Goal: Information Seeking & Learning: Learn about a topic

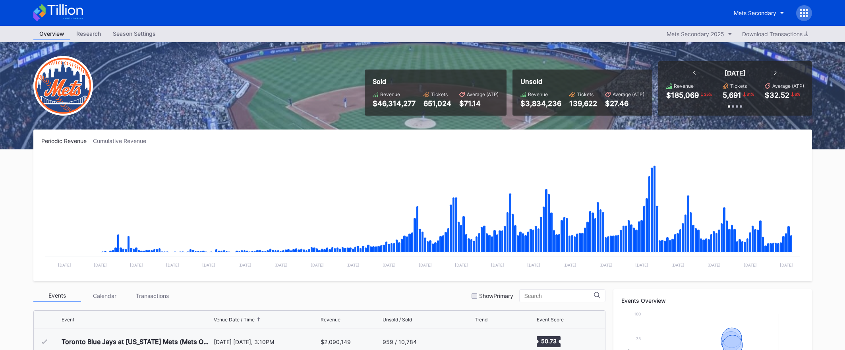
scroll to position [1705, 0]
click at [84, 13] on div "Mets Secondary" at bounding box center [422, 13] width 795 height 26
click at [81, 13] on icon at bounding box center [58, 12] width 50 height 17
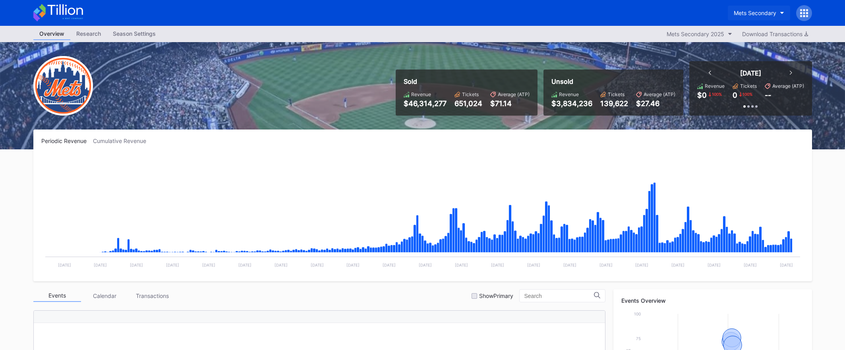
click at [737, 14] on div "Mets Secondary" at bounding box center [755, 13] width 43 height 7
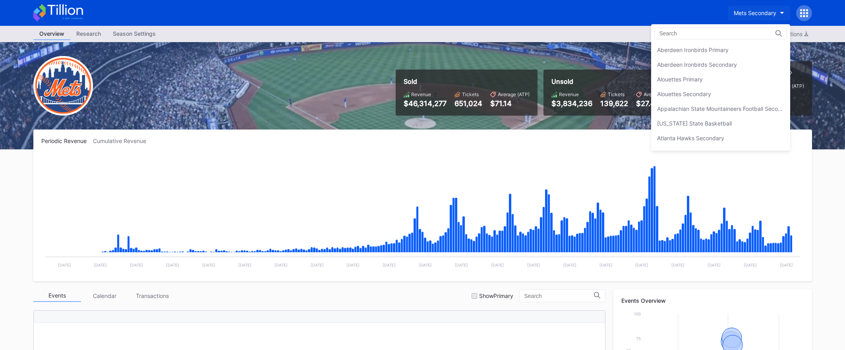
scroll to position [1250, 0]
drag, startPoint x: 469, startPoint y: 31, endPoint x: 265, endPoint y: 3, distance: 206.1
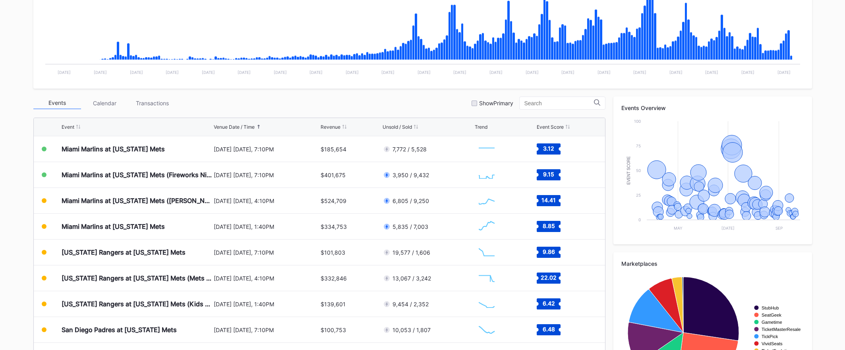
scroll to position [194, 0]
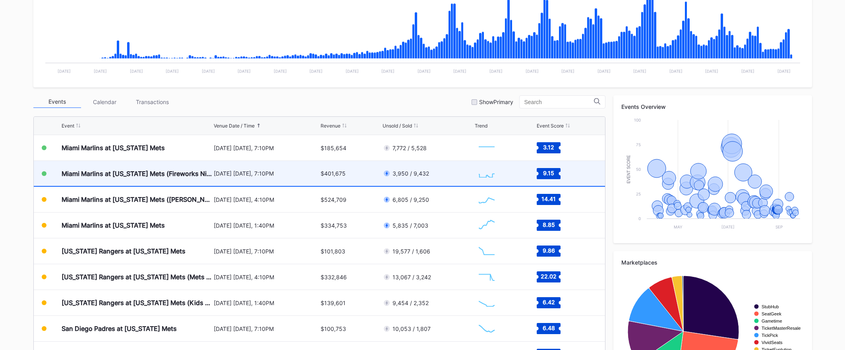
click at [322, 176] on div "$401,675" at bounding box center [333, 173] width 25 height 7
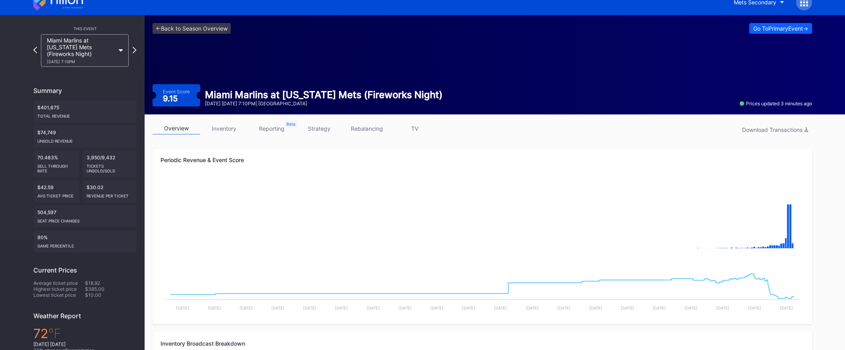
scroll to position [12, 0]
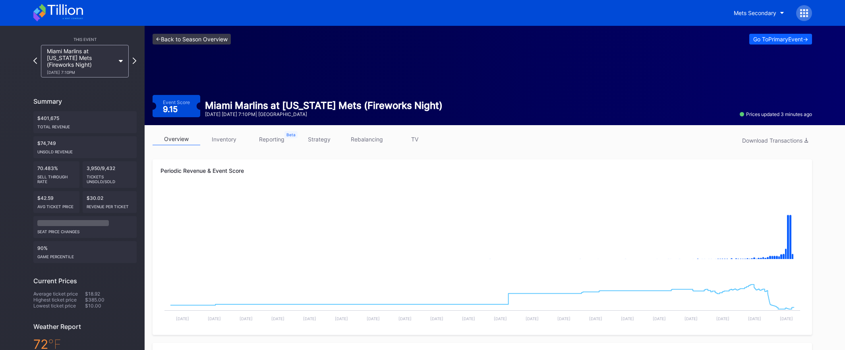
click at [220, 36] on link "<- Back to Season Overview" at bounding box center [192, 39] width 78 height 11
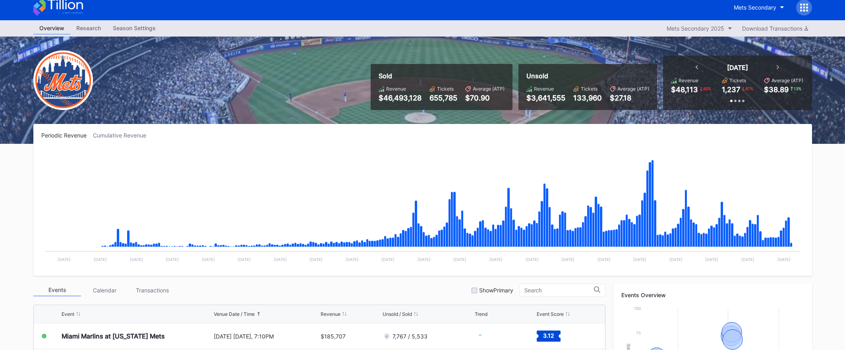
scroll to position [251, 0]
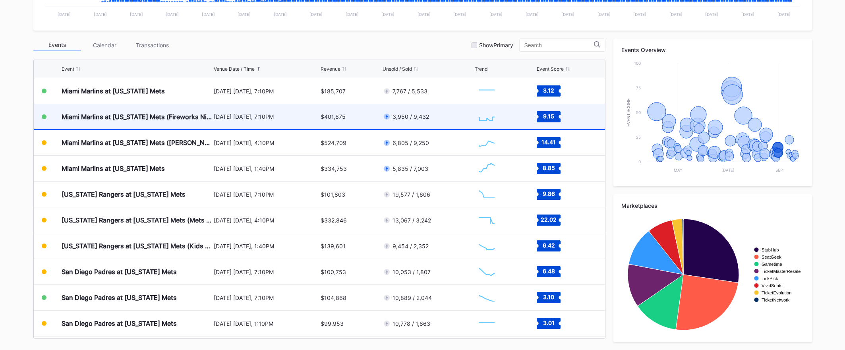
click at [226, 124] on div "[DATE] [DATE], 7:10PM" at bounding box center [266, 116] width 105 height 25
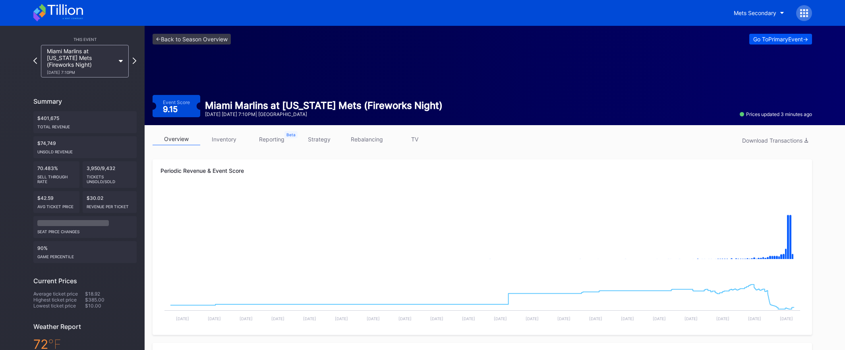
click at [787, 37] on div "Go To Primary Event ->" at bounding box center [780, 39] width 55 height 7
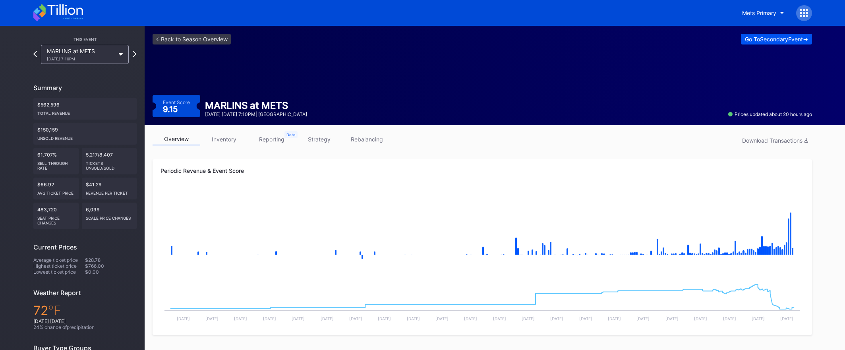
click at [798, 37] on div "Go To Secondary Event ->" at bounding box center [776, 39] width 63 height 7
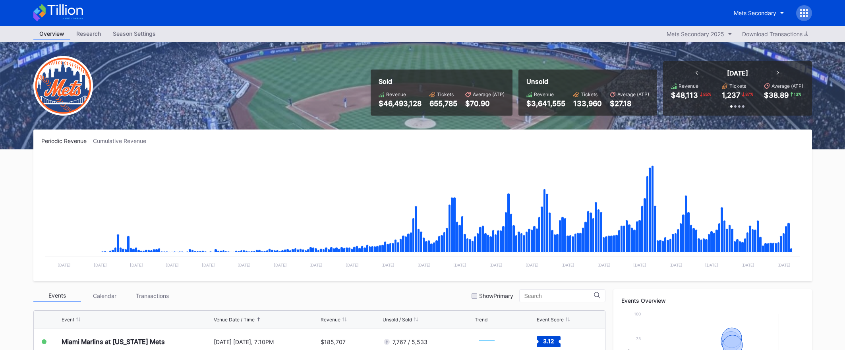
click at [809, 15] on div at bounding box center [804, 13] width 16 height 16
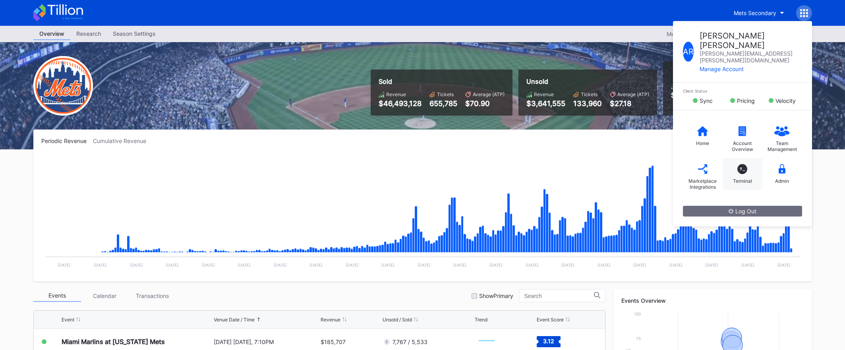
click at [745, 158] on div "T_ Terminal" at bounding box center [743, 174] width 40 height 32
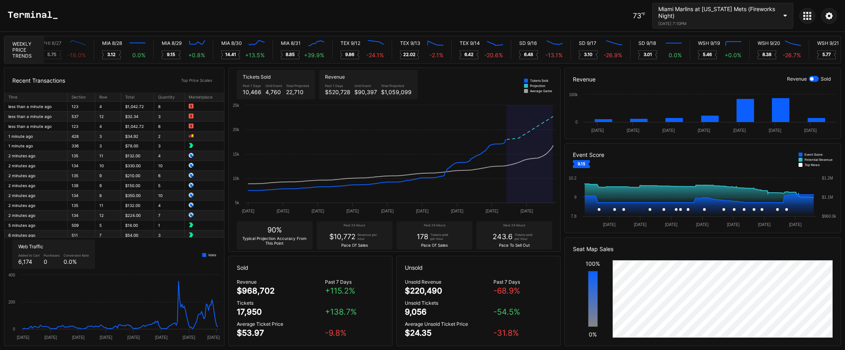
scroll to position [0, 3945]
drag, startPoint x: 417, startPoint y: 239, endPoint x: 517, endPoint y: 236, distance: 99.8
click at [517, 236] on div "90% Typical Projection Accuracy From This Point Past 24 Hours $10,772 Revenue p…" at bounding box center [395, 235] width 332 height 32
click at [517, 236] on div "Tickets sold per hour" at bounding box center [526, 237] width 22 height 8
click at [720, 15] on div "Miami Marlins at [US_STATE] Mets (Fireworks Night)" at bounding box center [717, 13] width 119 height 14
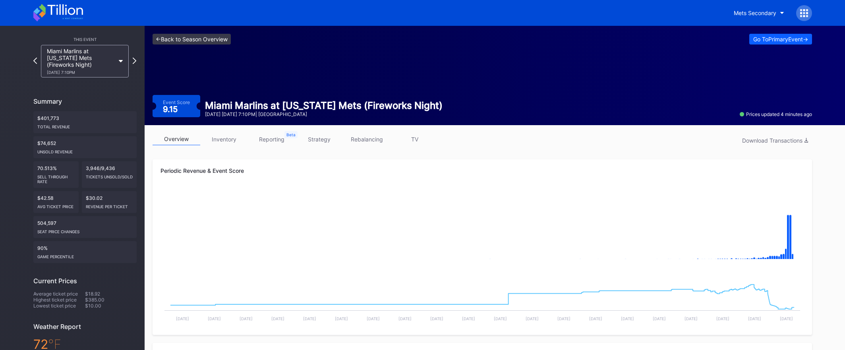
click at [196, 41] on link "<- Back to Season Overview" at bounding box center [192, 39] width 78 height 11
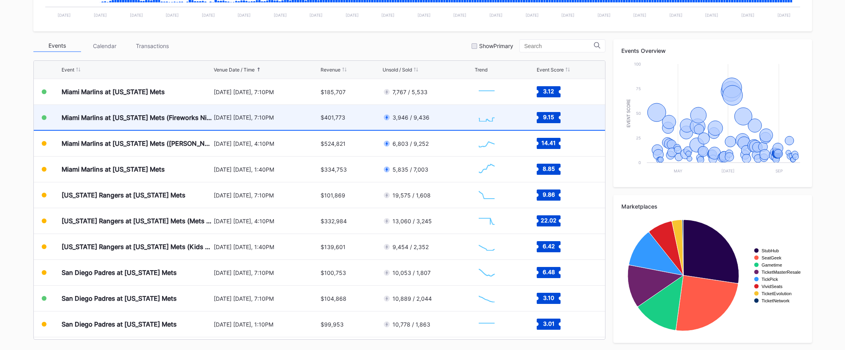
scroll to position [251, 0]
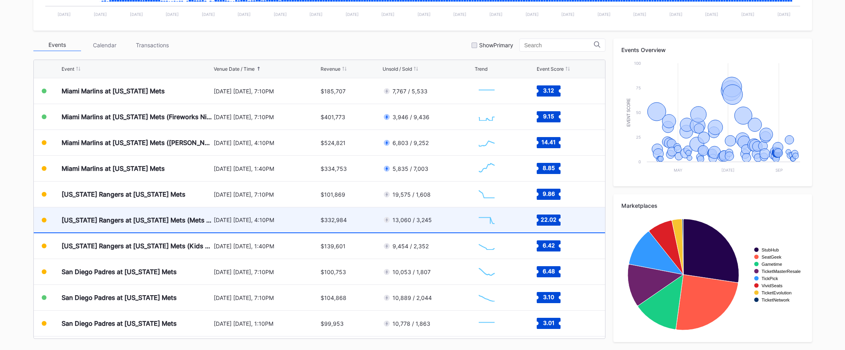
click at [325, 223] on div "$332,984" at bounding box center [334, 220] width 26 height 7
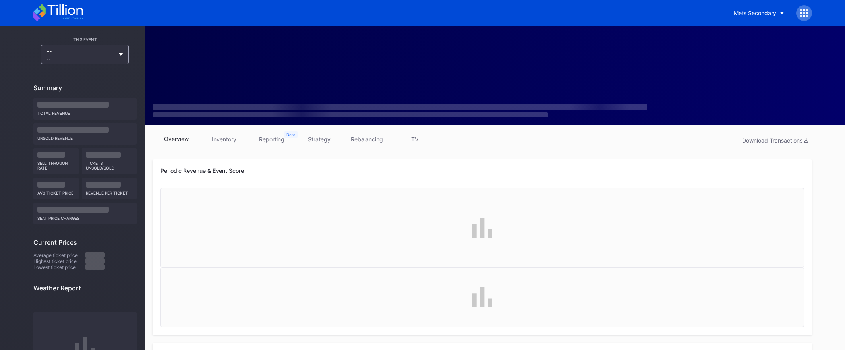
click at [341, 70] on div at bounding box center [483, 75] width 676 height 99
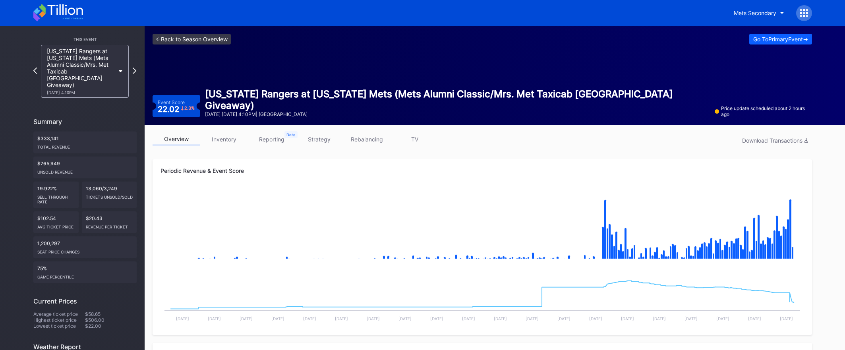
click at [222, 39] on link "<- Back to Season Overview" at bounding box center [192, 39] width 78 height 11
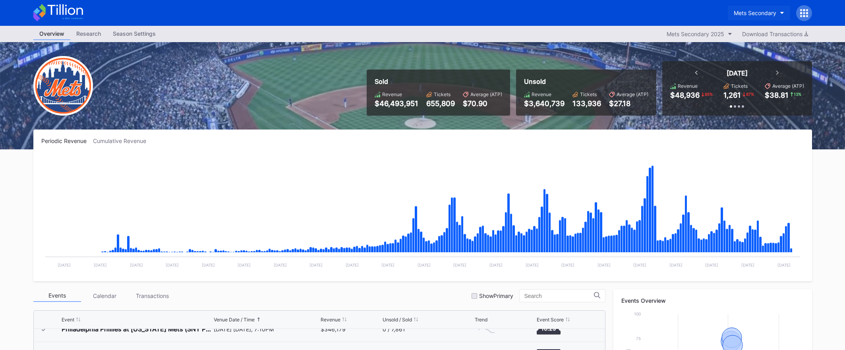
click at [757, 10] on div "Mets Secondary" at bounding box center [755, 13] width 43 height 7
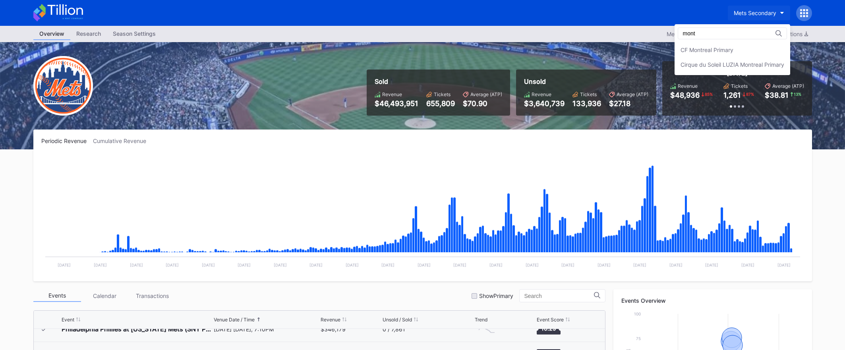
type input "mont"
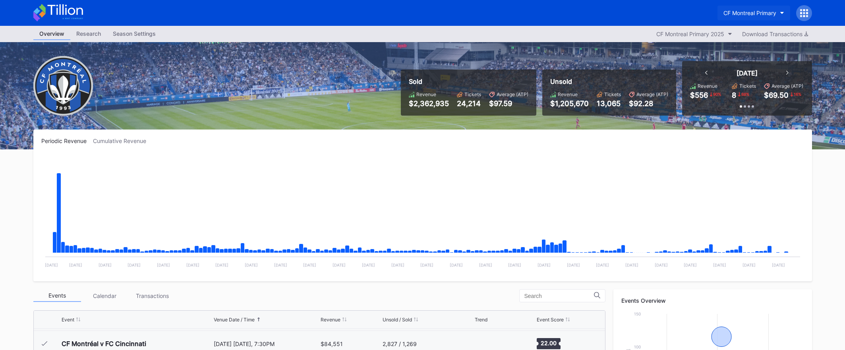
click at [735, 12] on div "CF Montreal Primary" at bounding box center [750, 13] width 53 height 7
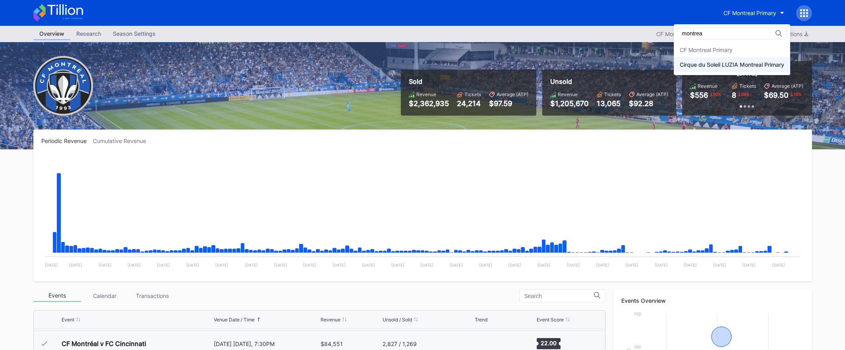
type input "montrea"
click at [715, 68] on div "Cirque du Soleil LUZIA Montreal Primary" at bounding box center [732, 64] width 105 height 7
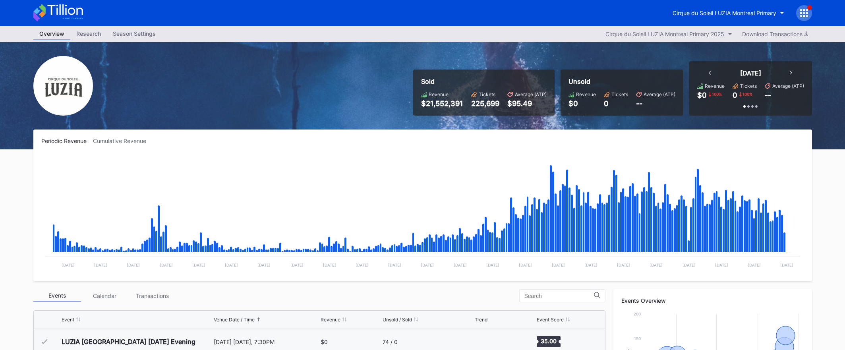
click at [61, 11] on icon at bounding box center [58, 12] width 50 height 17
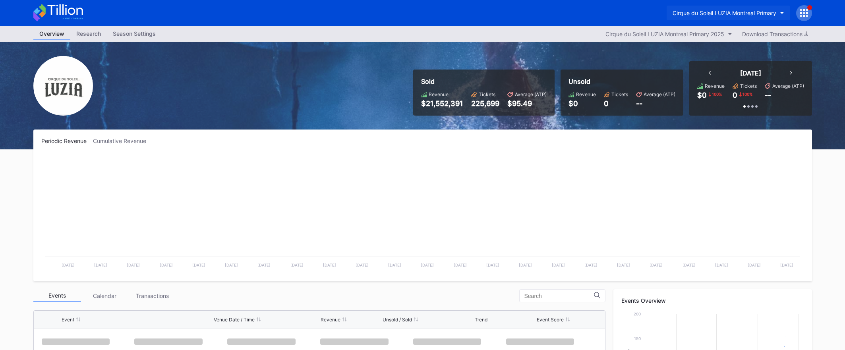
click at [757, 10] on div "Cirque du Soleil LUZIA Montreal Primary" at bounding box center [725, 13] width 104 height 7
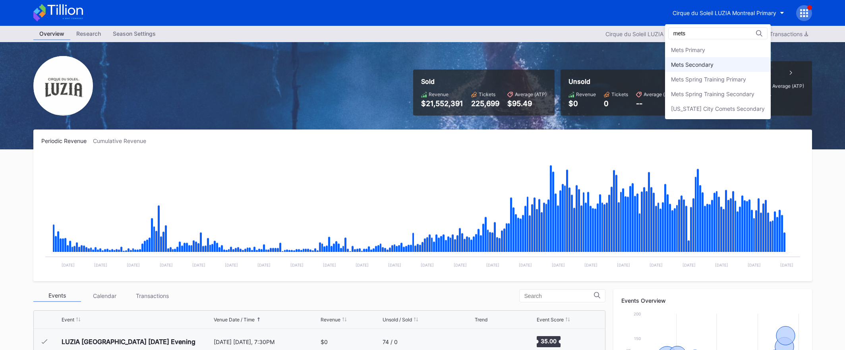
type input "mets"
click at [734, 70] on div "Mets Secondary" at bounding box center [718, 64] width 106 height 15
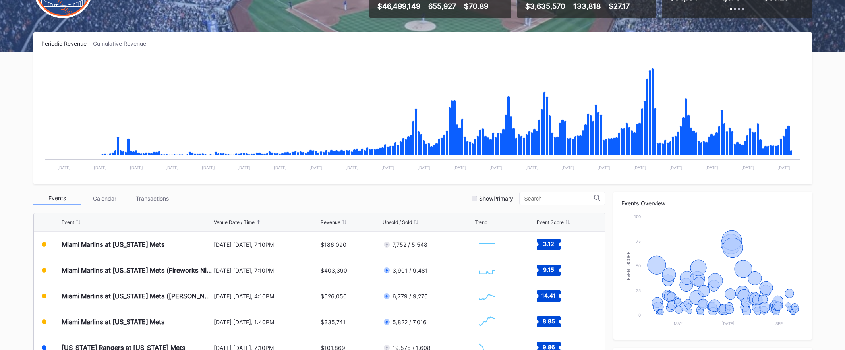
scroll to position [251, 0]
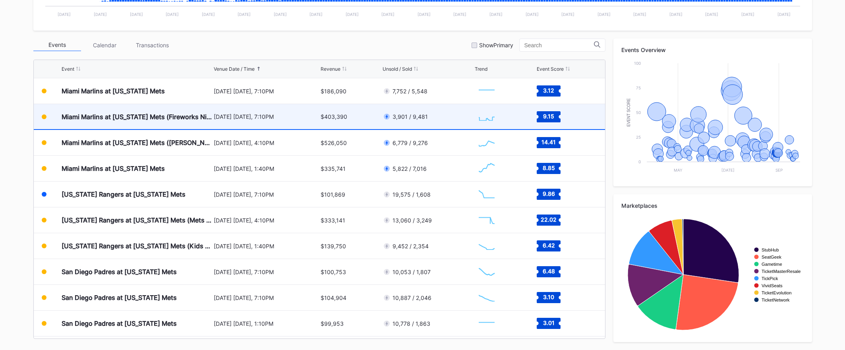
click at [290, 121] on div "[DATE] [DATE], 7:10PM" at bounding box center [266, 116] width 105 height 25
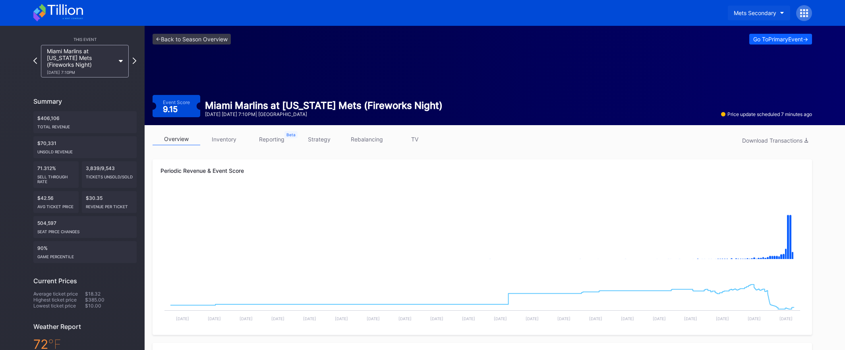
click at [748, 14] on div "Mets Secondary" at bounding box center [755, 13] width 43 height 7
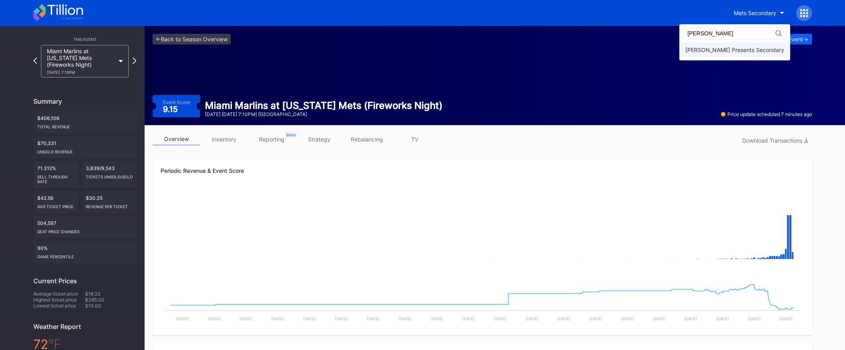
type input "danny"
click at [723, 48] on div "Danny Wimmer Presents Secondary" at bounding box center [735, 49] width 99 height 7
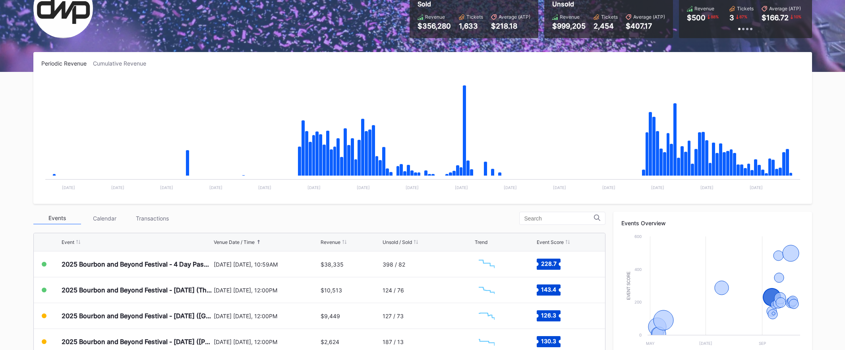
scroll to position [72, 0]
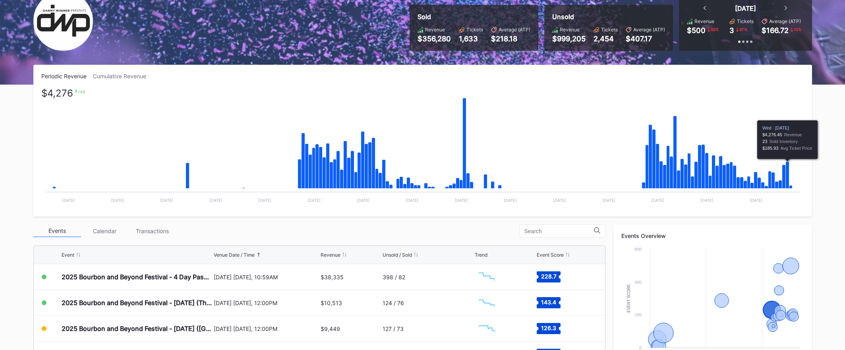
click at [789, 174] on icon "Chart title" at bounding box center [788, 175] width 4 height 27
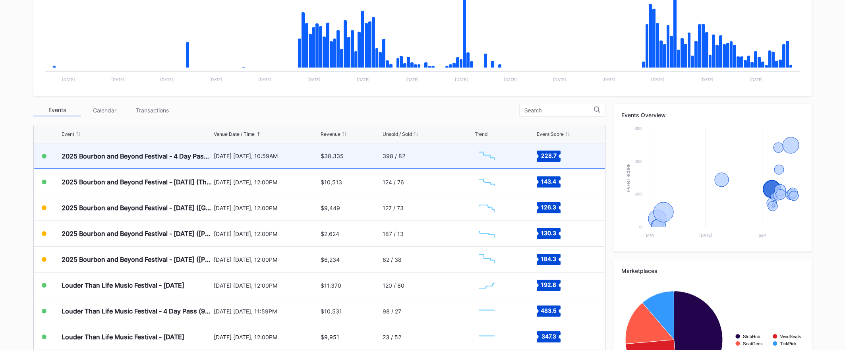
click at [254, 153] on div "[DATE] [DATE], 10:59AM" at bounding box center [266, 156] width 105 height 7
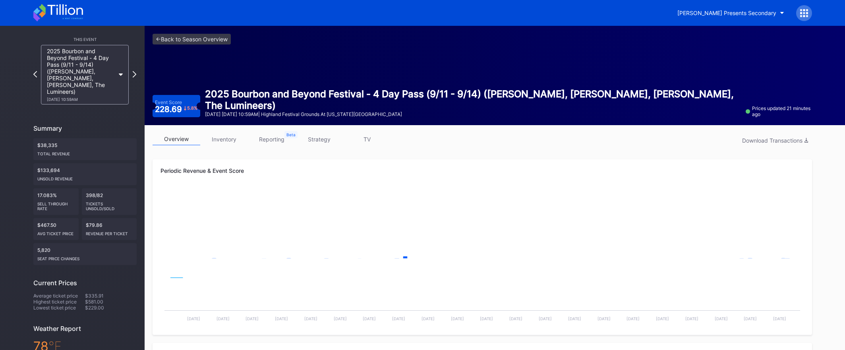
scroll to position [6, 0]
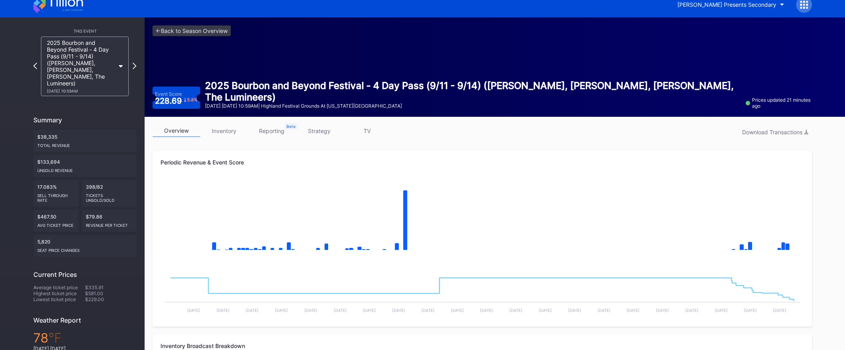
click at [213, 40] on div "<- Back to Season Overview Event Score 228.69 5.8 % 2025 Bourbon and Beyond Fes…" at bounding box center [483, 66] width 676 height 99
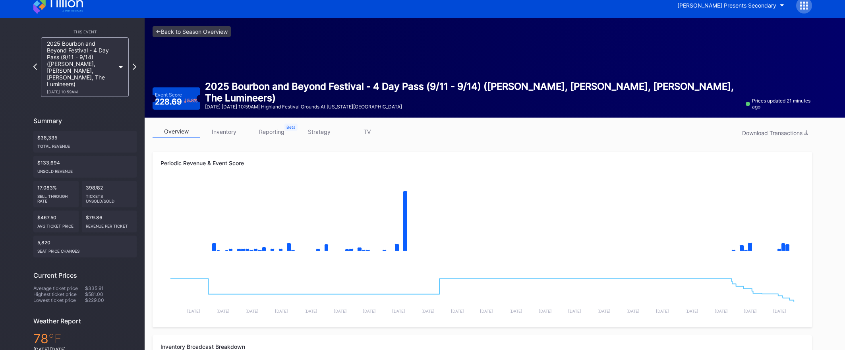
scroll to position [7, 0]
click at [211, 33] on link "<- Back to Season Overview" at bounding box center [192, 32] width 78 height 11
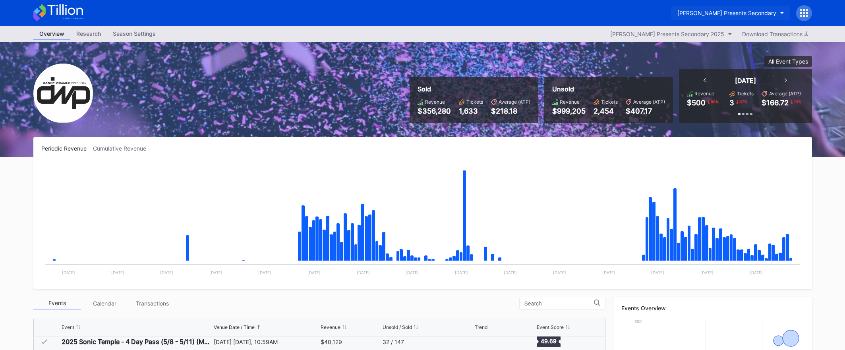
click at [733, 15] on div "[PERSON_NAME] Presents Secondary" at bounding box center [727, 13] width 99 height 7
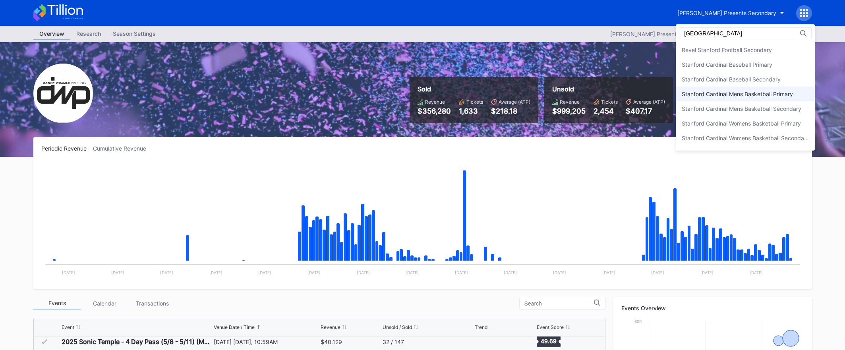
scroll to position [86, 0]
type input "stanford"
click at [738, 125] on div "Stanford Football Open Distribution" at bounding box center [727, 125] width 91 height 7
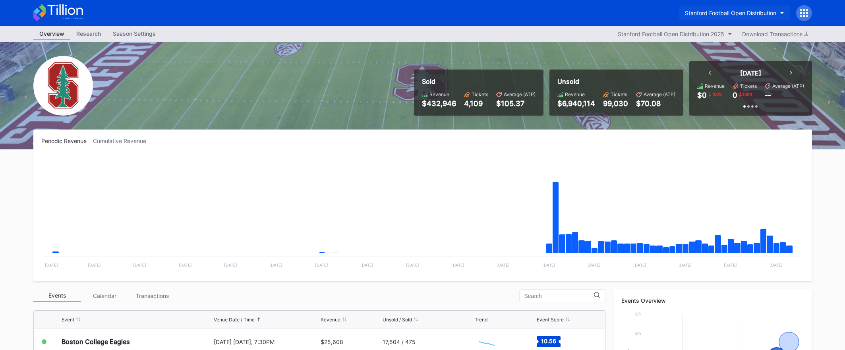
click at [744, 12] on div "Stanford Football Open Distribution" at bounding box center [730, 13] width 91 height 7
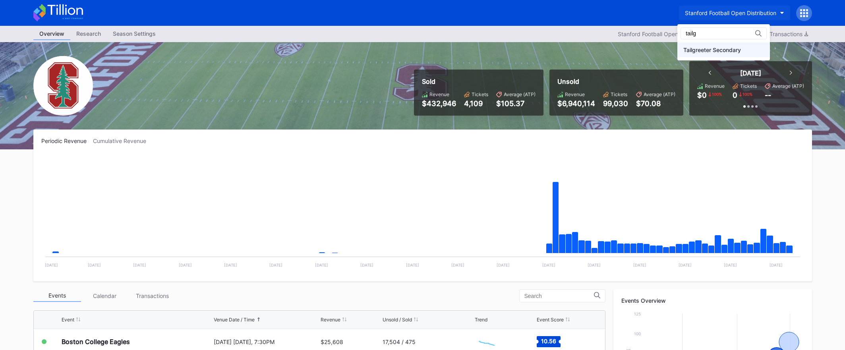
type input "tailg"
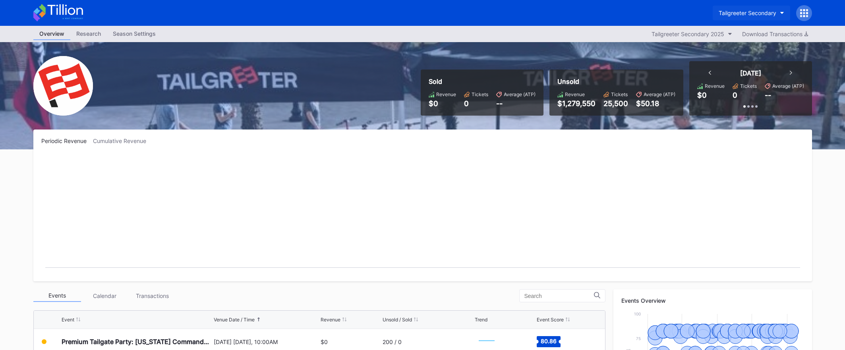
click at [726, 15] on div "Tailgreeter Secondary" at bounding box center [748, 13] width 58 height 7
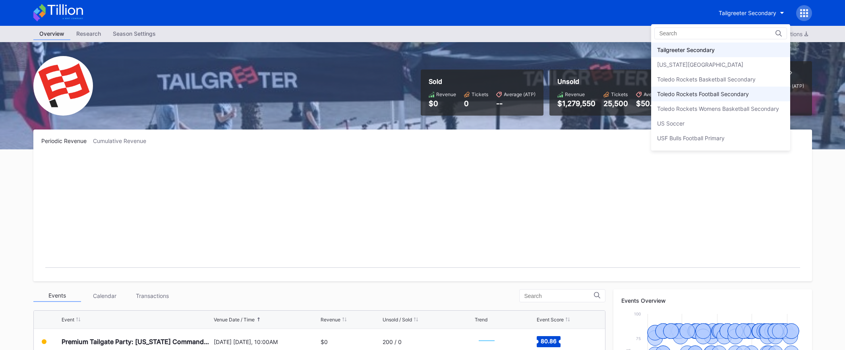
scroll to position [2589, 0]
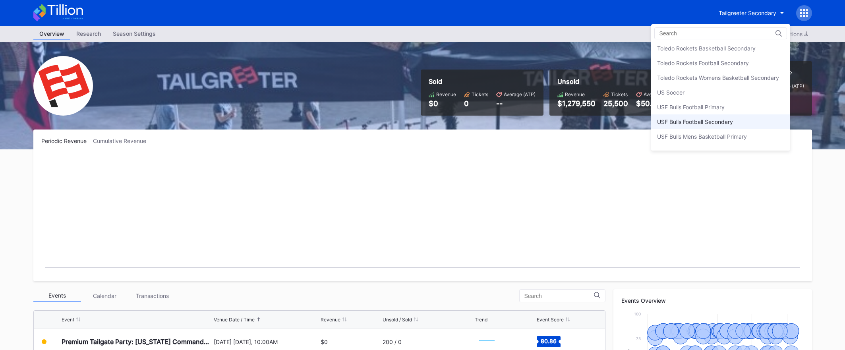
click at [728, 119] on div "USF Bulls Football Secondary" at bounding box center [695, 121] width 76 height 7
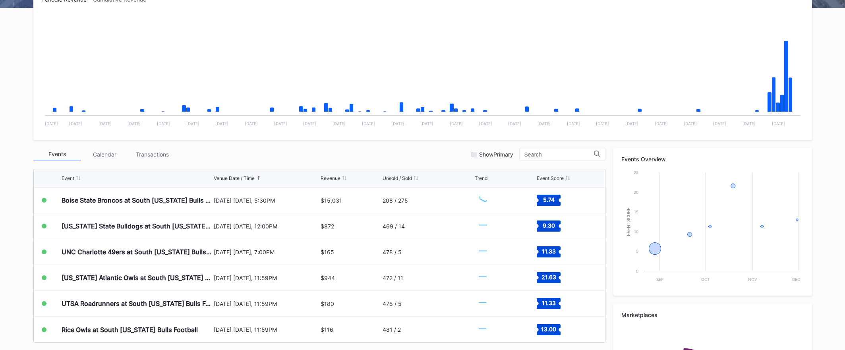
scroll to position [157, 0]
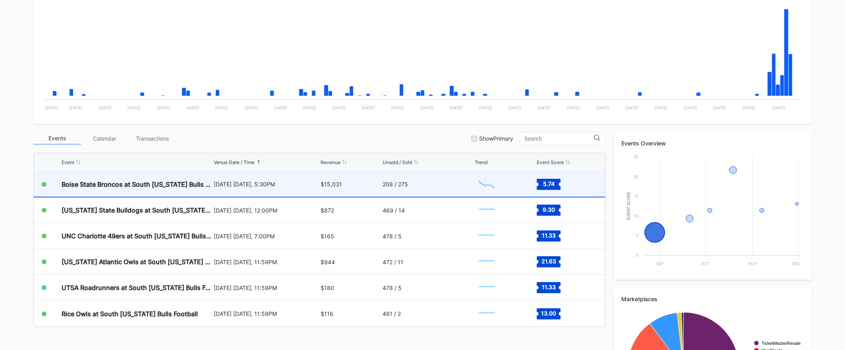
click at [372, 189] on div "$15,031" at bounding box center [351, 184] width 60 height 25
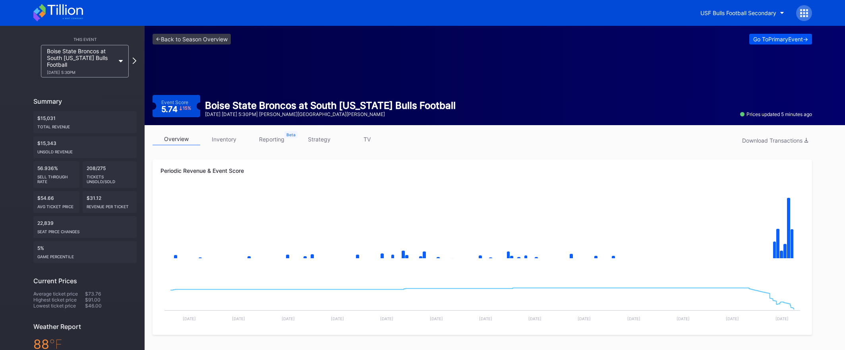
click at [803, 37] on div "Go To Primary Event ->" at bounding box center [780, 39] width 55 height 7
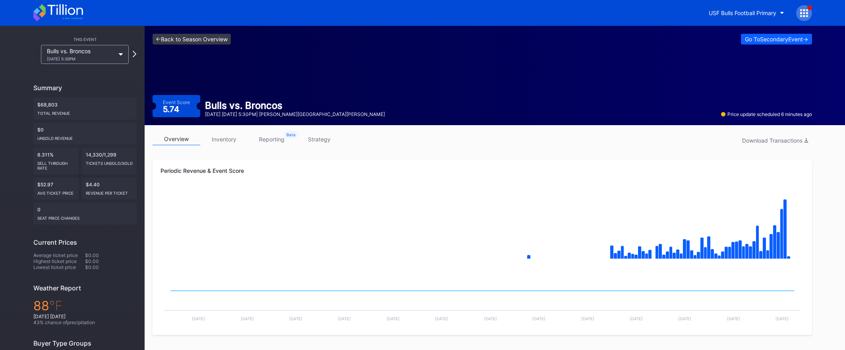
click at [197, 39] on link "<- Back to Season Overview" at bounding box center [192, 39] width 78 height 11
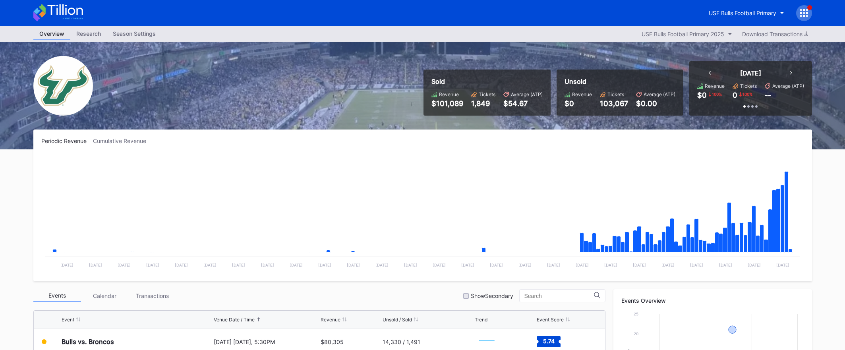
click at [804, 16] on icon at bounding box center [804, 16] width 2 height 2
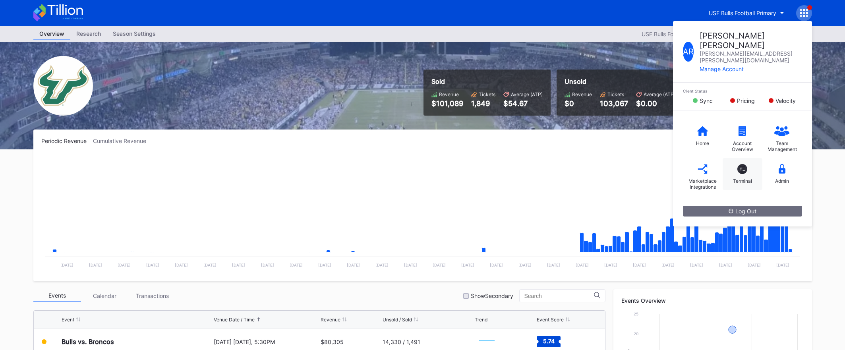
click at [740, 178] on div "Terminal" at bounding box center [742, 181] width 19 height 6
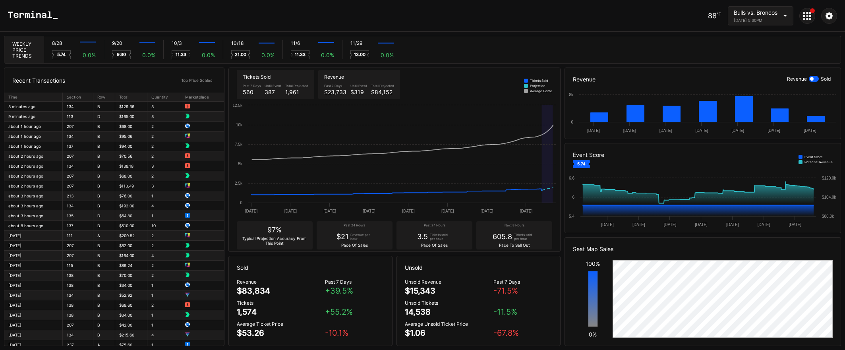
click at [812, 10] on div at bounding box center [812, 10] width 5 height 5
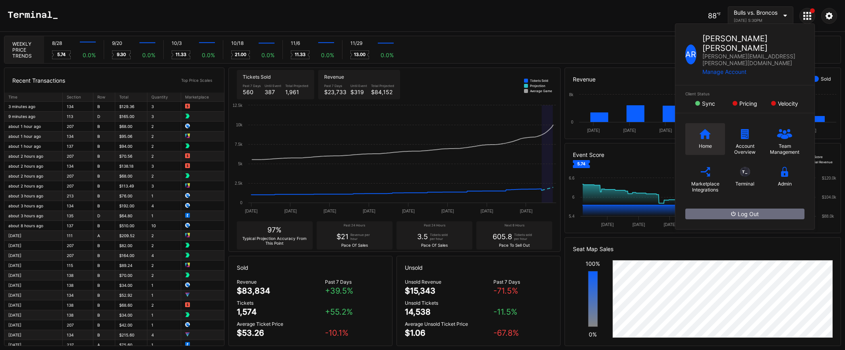
click at [692, 127] on div "Home" at bounding box center [706, 139] width 40 height 32
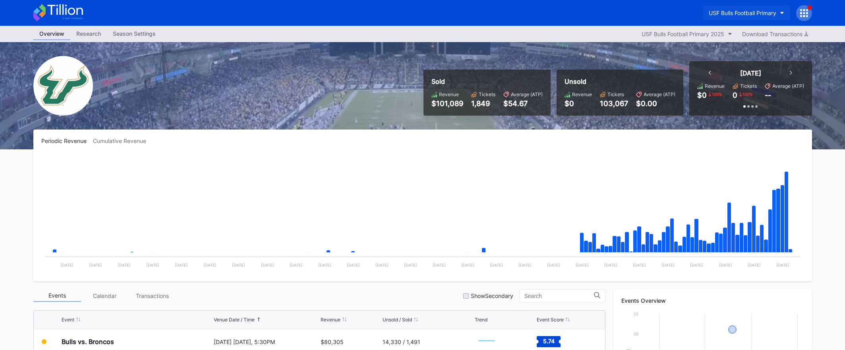
click at [753, 12] on div "USF Bulls Football Primary" at bounding box center [743, 13] width 68 height 7
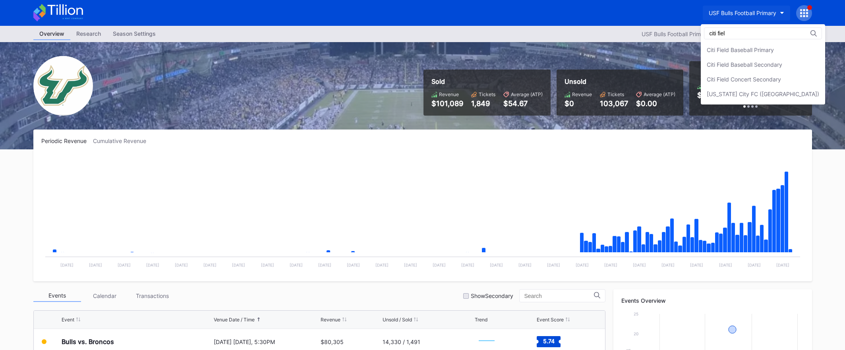
type input "citi fiel"
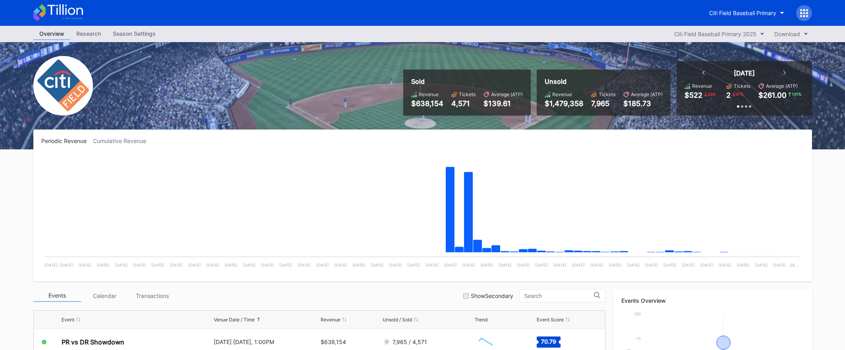
scroll to position [251, 0]
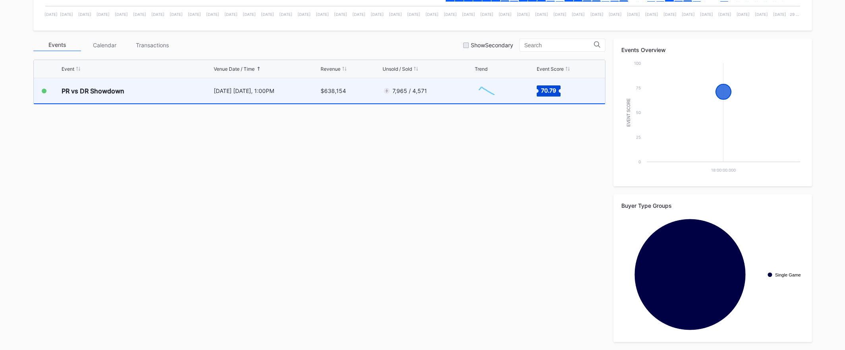
click at [449, 95] on div "7,965 / 4,571" at bounding box center [428, 90] width 90 height 25
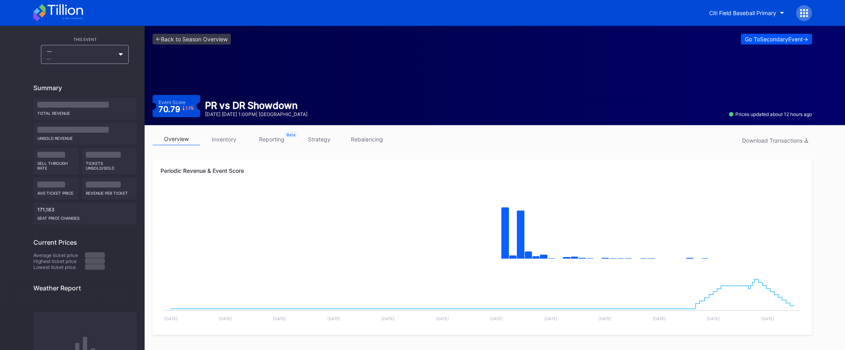
click at [767, 44] on div "<- Back to Season Overview Go To Secondary Event -> Event Score 70.79 1.1 % PR …" at bounding box center [483, 75] width 676 height 99
click at [765, 42] on div "Go To Secondary Event ->" at bounding box center [776, 39] width 63 height 7
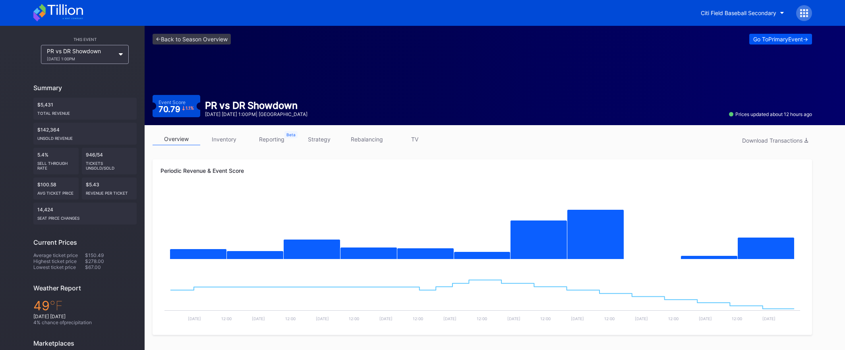
click at [766, 38] on div "Go To Primary Event ->" at bounding box center [780, 39] width 55 height 7
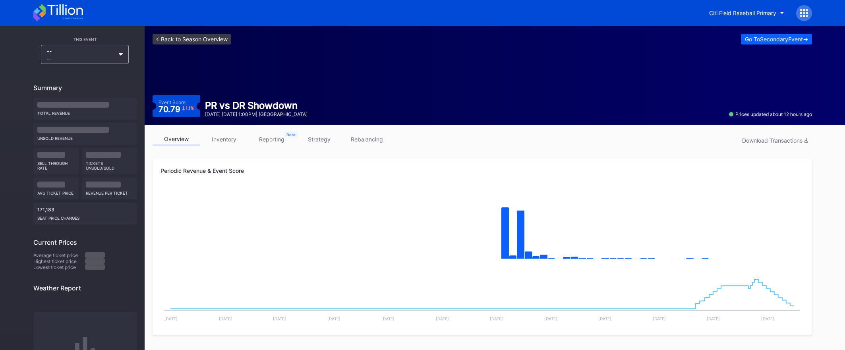
click at [207, 38] on link "<- Back to Season Overview" at bounding box center [192, 39] width 78 height 11
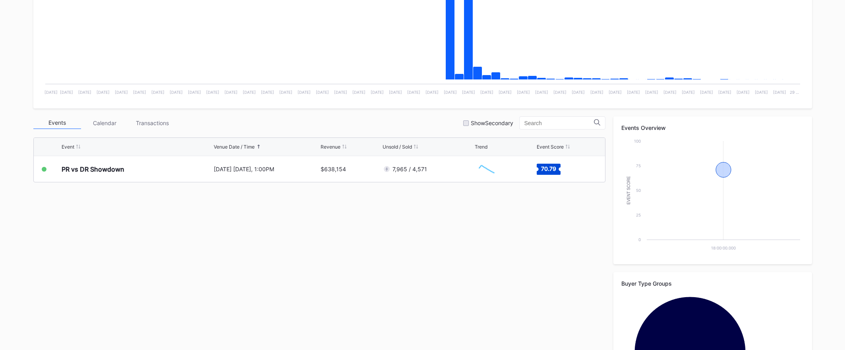
scroll to position [178, 0]
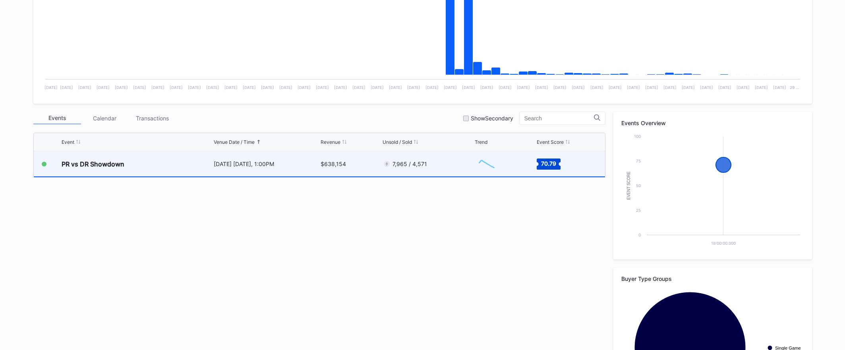
click at [266, 165] on div "[DATE] [DATE], 1:00PM" at bounding box center [266, 164] width 105 height 7
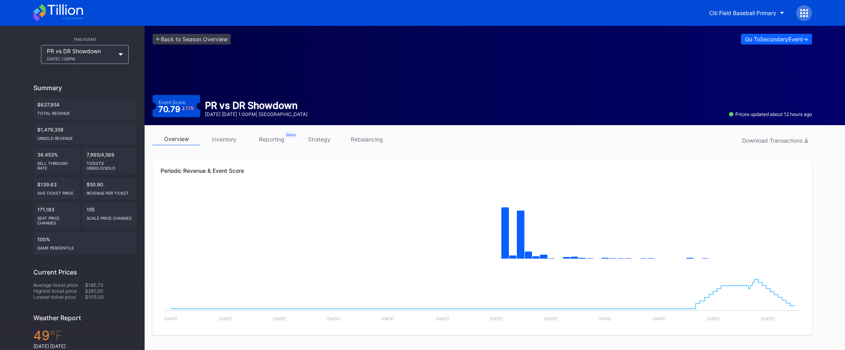
click at [208, 33] on div "<- Back to Season Overview Go To Secondary Event -> Event Score 70.79 1.1 % PR …" at bounding box center [483, 75] width 676 height 99
click at [208, 39] on link "<- Back to Season Overview" at bounding box center [192, 39] width 78 height 11
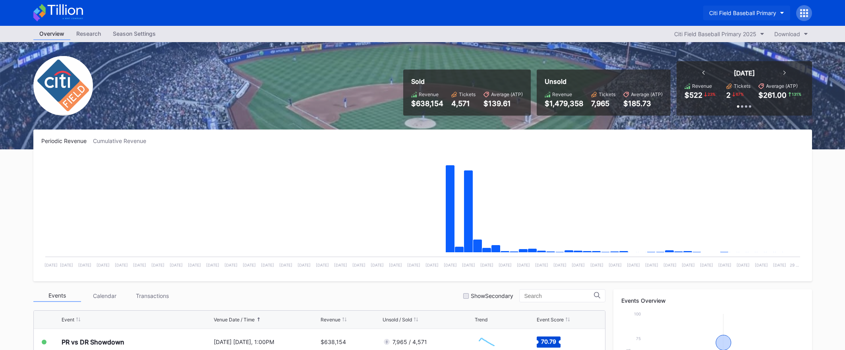
click at [726, 15] on div "Citi Field Baseball Primary" at bounding box center [742, 13] width 67 height 7
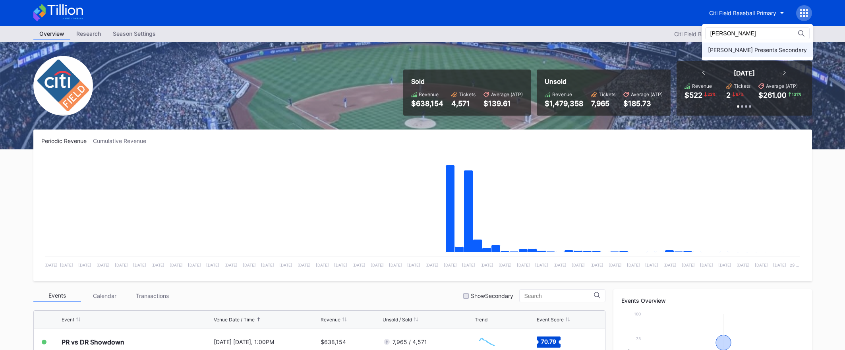
type input "danny"
click at [732, 43] on div "[PERSON_NAME] Presents Secondary" at bounding box center [757, 50] width 111 height 15
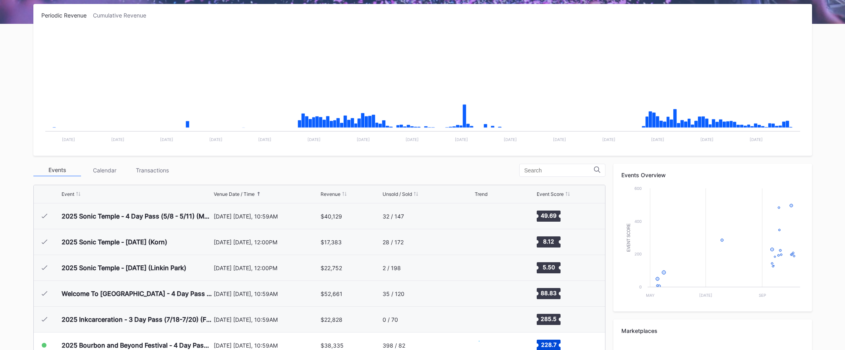
scroll to position [258, 0]
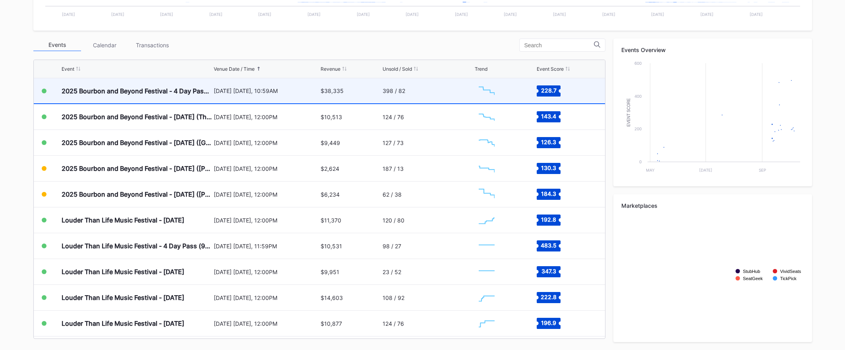
click at [294, 98] on div "[DATE] [DATE], 10:59AM" at bounding box center [266, 90] width 105 height 25
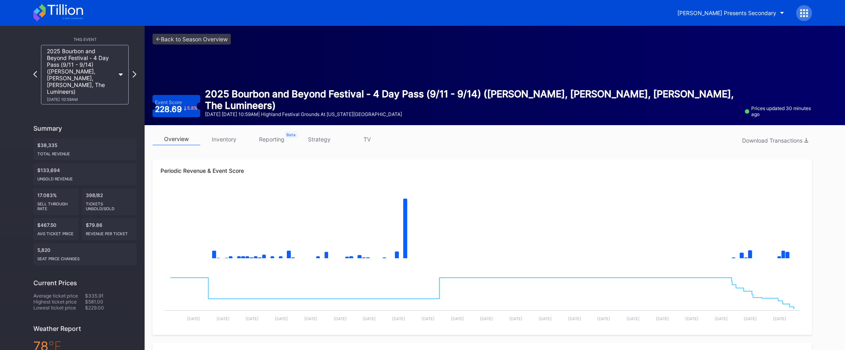
click at [323, 143] on link "strategy" at bounding box center [320, 139] width 48 height 12
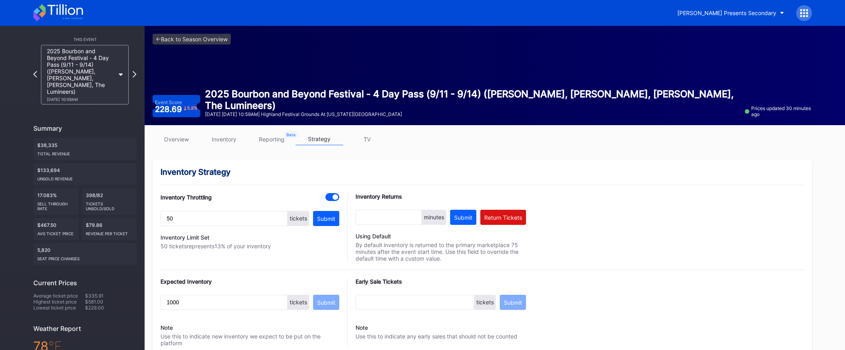
click at [223, 142] on link "inventory" at bounding box center [224, 139] width 48 height 12
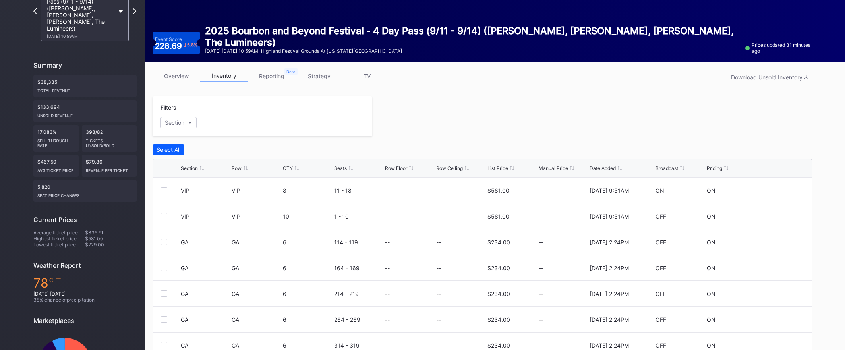
scroll to position [108, 0]
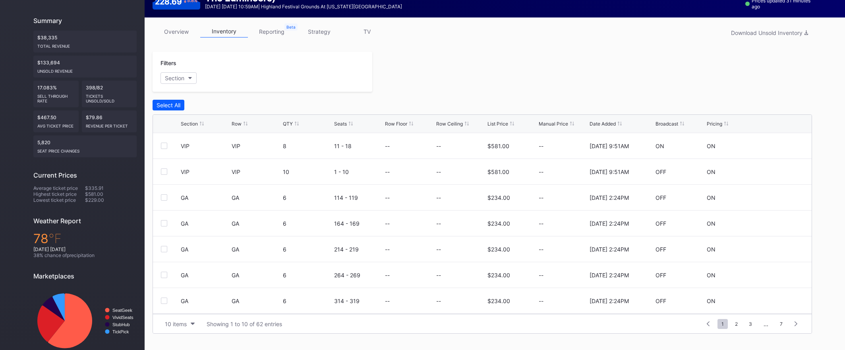
click at [505, 118] on div "Section Row QTY Seats Row Floor Row Ceiling List Price Manual Price Date Added …" at bounding box center [482, 124] width 659 height 18
click at [504, 121] on div "List Price" at bounding box center [498, 124] width 21 height 6
drag, startPoint x: 493, startPoint y: 174, endPoint x: 501, endPoint y: 174, distance: 7.9
click at [501, 174] on div "$229.00" at bounding box center [499, 171] width 22 height 25
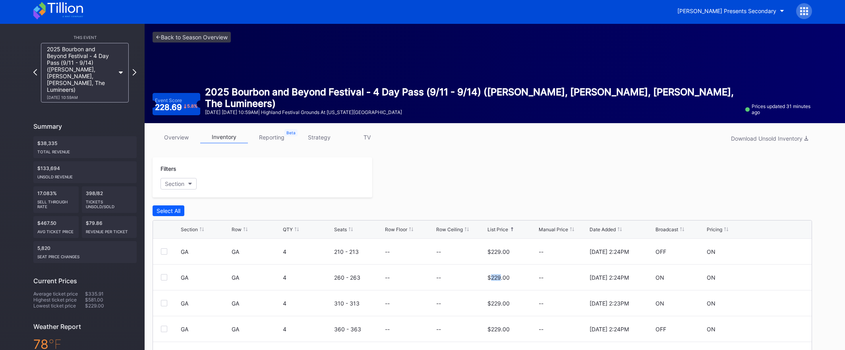
scroll to position [0, 0]
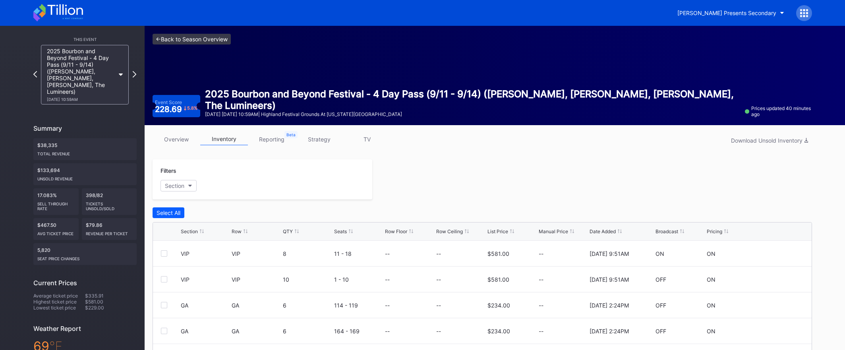
click at [209, 39] on link "<- Back to Season Overview" at bounding box center [192, 39] width 78 height 11
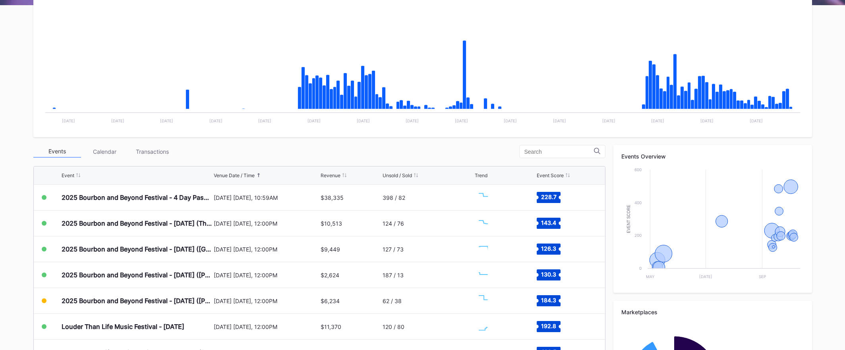
scroll to position [258, 0]
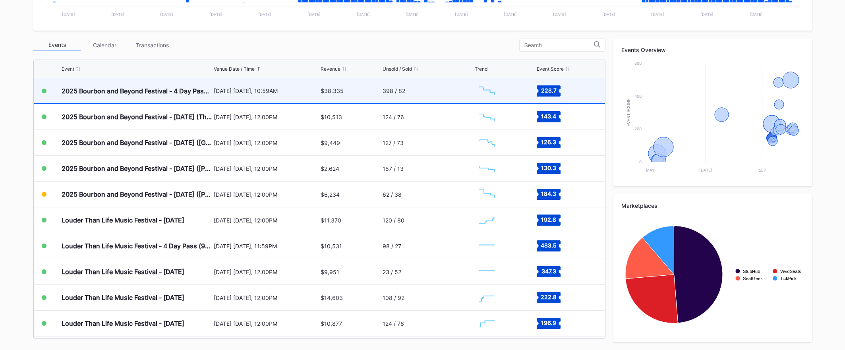
click at [267, 96] on div "[DATE] [DATE], 10:59AM" at bounding box center [266, 90] width 105 height 25
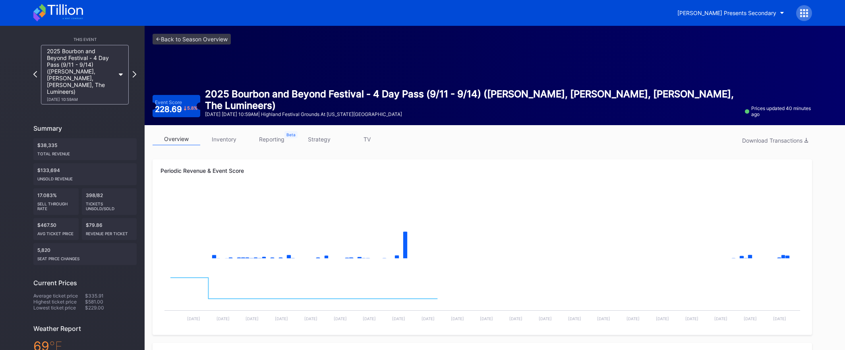
click at [805, 14] on icon at bounding box center [804, 13] width 8 height 8
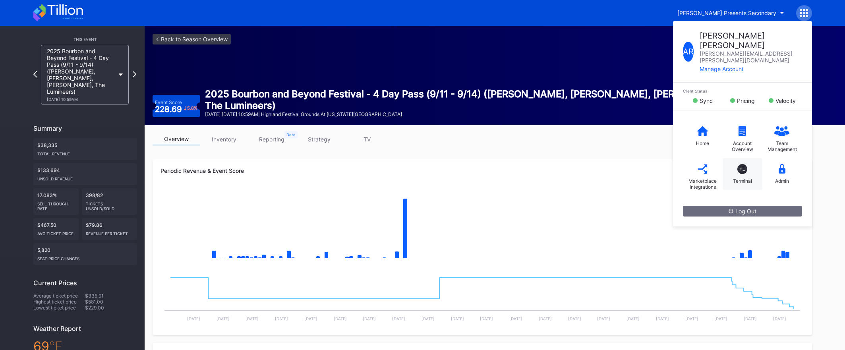
click at [751, 158] on div "T_ Terminal" at bounding box center [743, 174] width 40 height 32
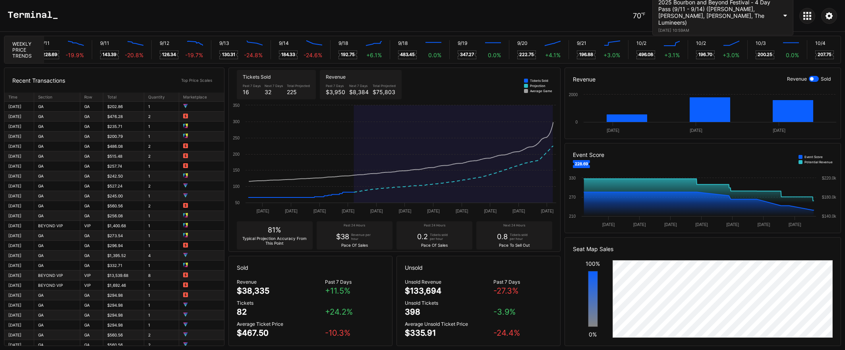
click at [813, 22] on div "70 ℉ 2025 Bourbon and Beyond Festival - 4 Day Pass (9/11 - 9/14) (Phish, Noah K…" at bounding box center [735, 15] width 204 height 39
click at [807, 22] on div at bounding box center [808, 16] width 16 height 16
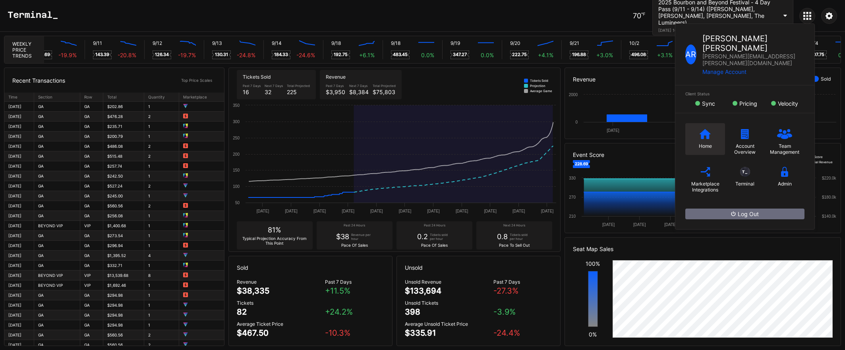
scroll to position [0, 318]
click at [703, 143] on div "Home" at bounding box center [705, 146] width 13 height 6
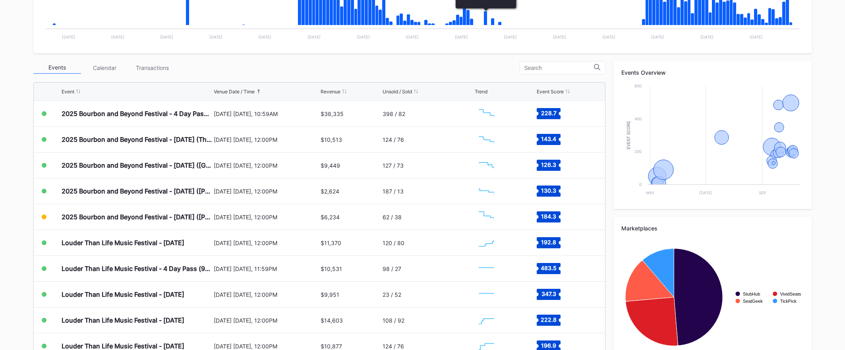
scroll to position [258, 0]
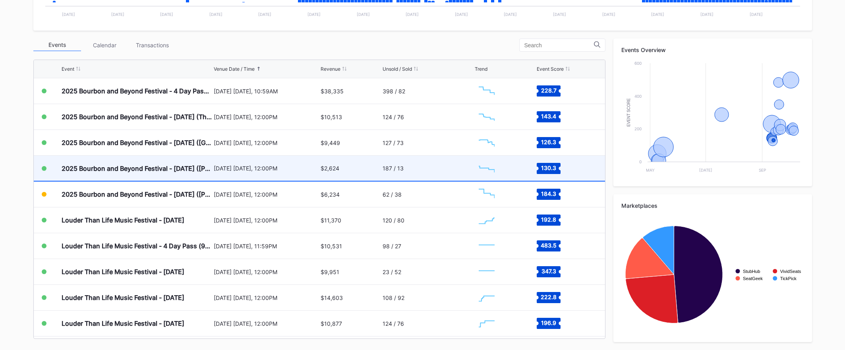
click at [443, 170] on div "187 / 13" at bounding box center [428, 168] width 90 height 25
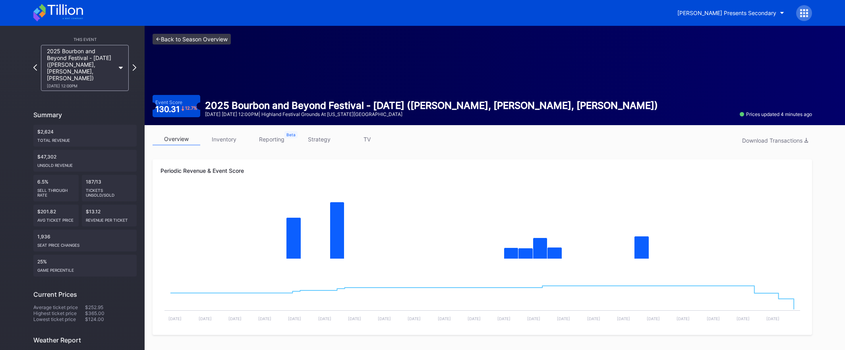
click at [186, 39] on link "<- Back to Season Overview" at bounding box center [192, 39] width 78 height 11
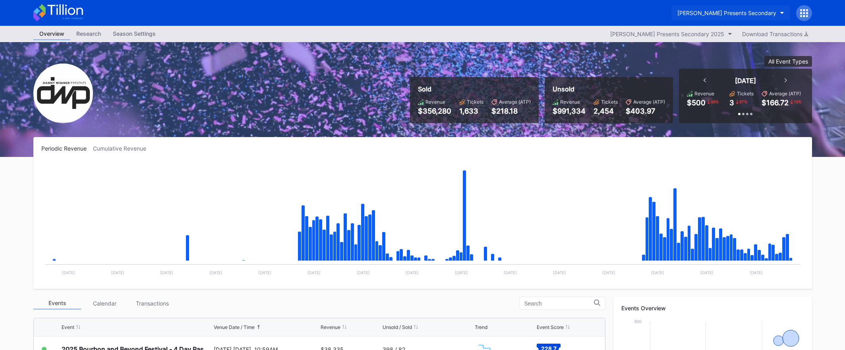
click at [751, 14] on div "[PERSON_NAME] Presents Secondary" at bounding box center [727, 13] width 99 height 7
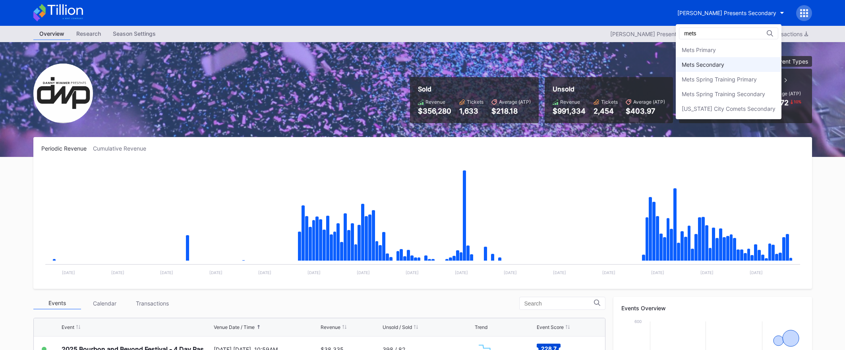
type input "mets"
click at [754, 68] on div "Mets Secondary" at bounding box center [729, 64] width 106 height 15
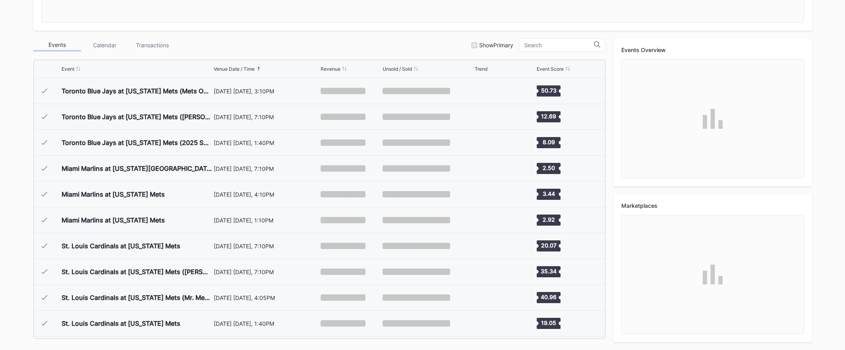
scroll to position [1731, 0]
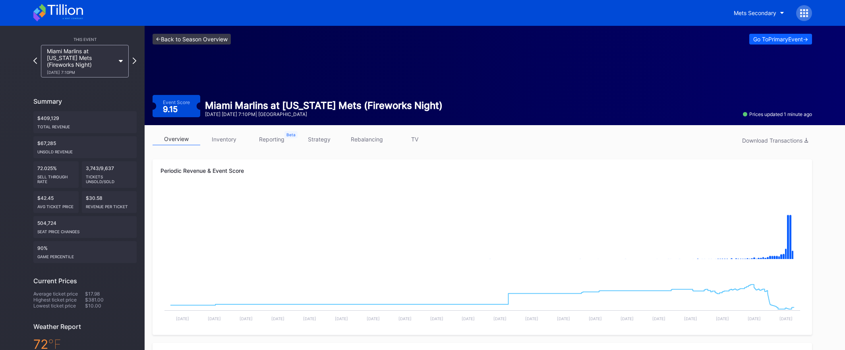
click at [209, 42] on link "<- Back to Season Overview" at bounding box center [192, 39] width 78 height 11
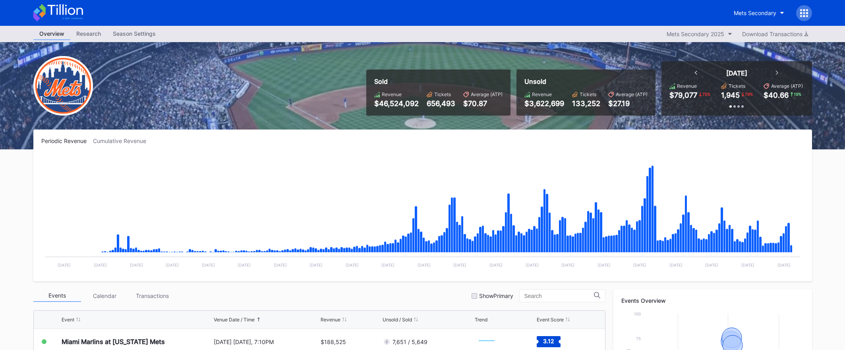
click at [66, 10] on icon at bounding box center [58, 12] width 50 height 17
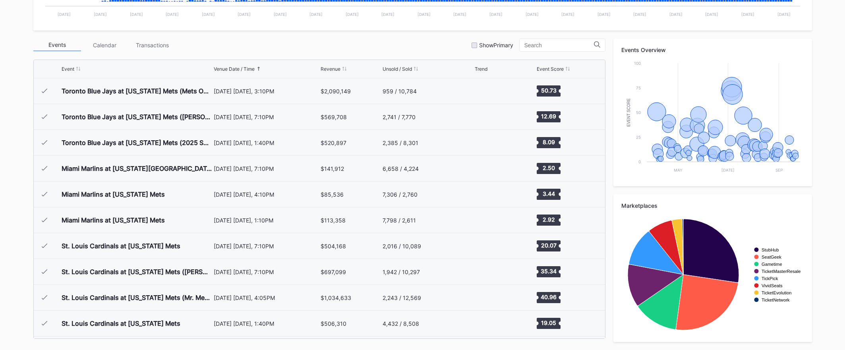
scroll to position [1731, 0]
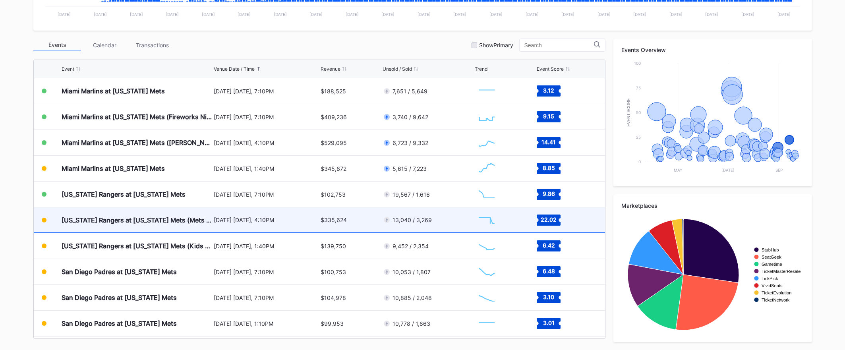
click at [294, 228] on div "[DATE] [DATE], 4:10PM" at bounding box center [266, 219] width 105 height 25
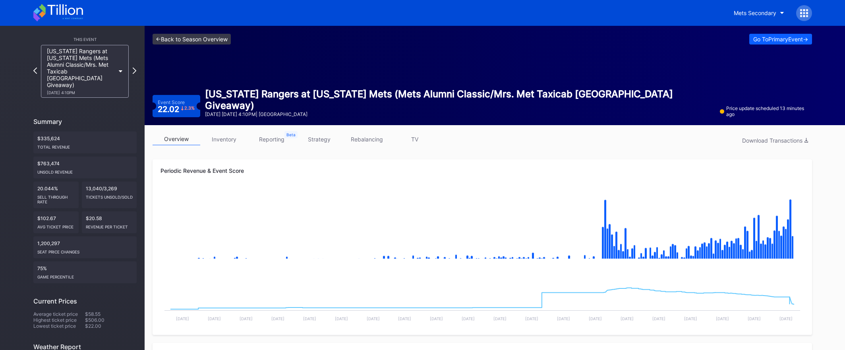
click at [180, 41] on link "<- Back to Season Overview" at bounding box center [192, 39] width 78 height 11
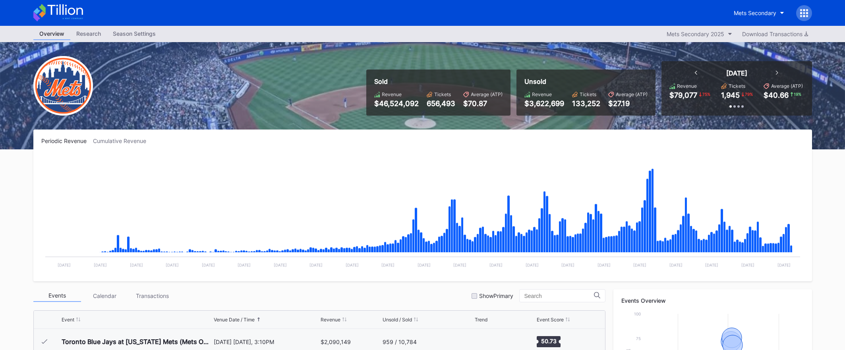
scroll to position [1731, 0]
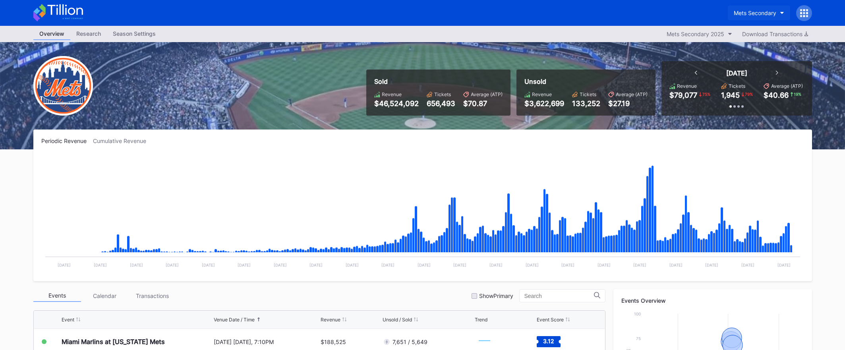
click at [760, 16] on div "Mets Secondary" at bounding box center [755, 13] width 43 height 7
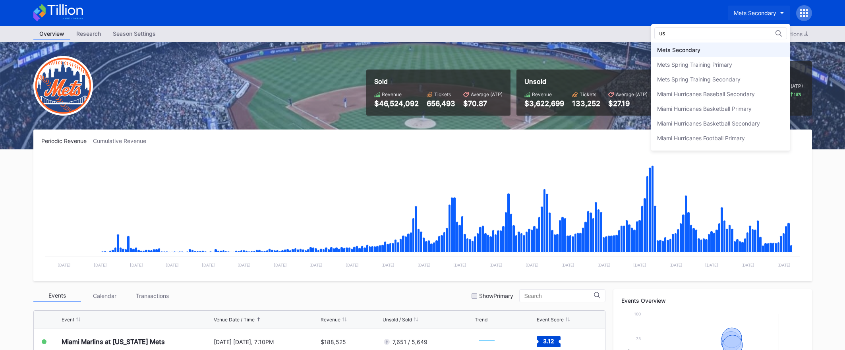
scroll to position [0, 0]
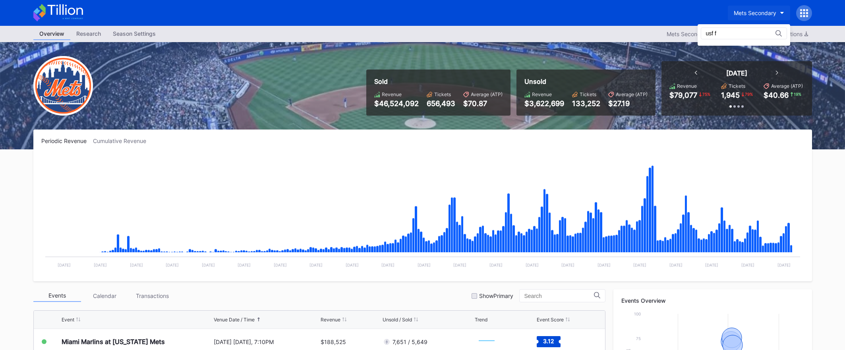
type input "usf"
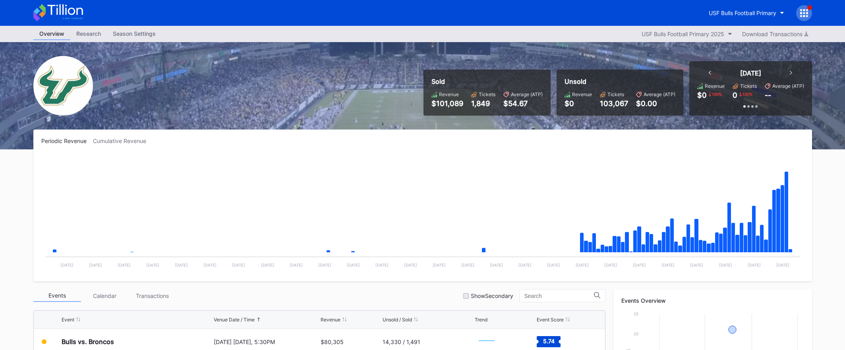
click at [79, 12] on icon at bounding box center [58, 12] width 50 height 17
click at [744, 11] on div "USF Bulls Football Primary" at bounding box center [743, 13] width 68 height 7
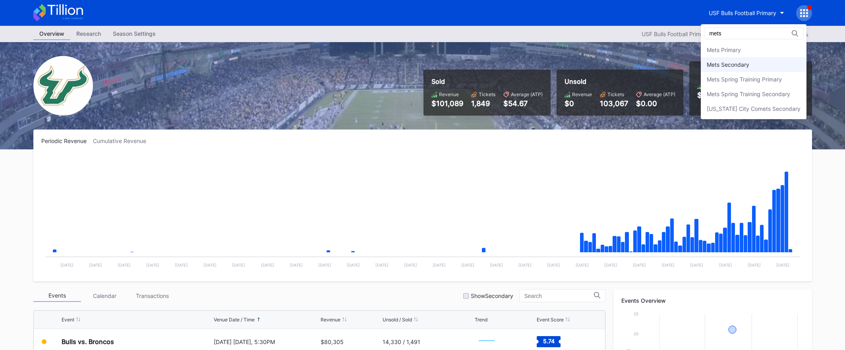
type input "mets"
click at [730, 65] on div "Mets Secondary" at bounding box center [728, 64] width 43 height 7
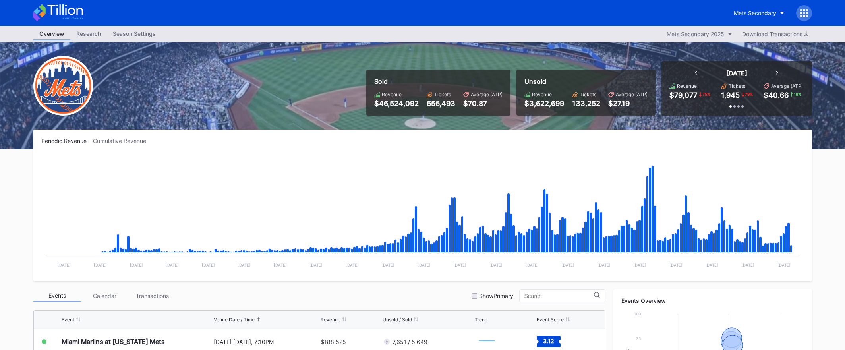
click at [71, 14] on icon at bounding box center [64, 9] width 35 height 11
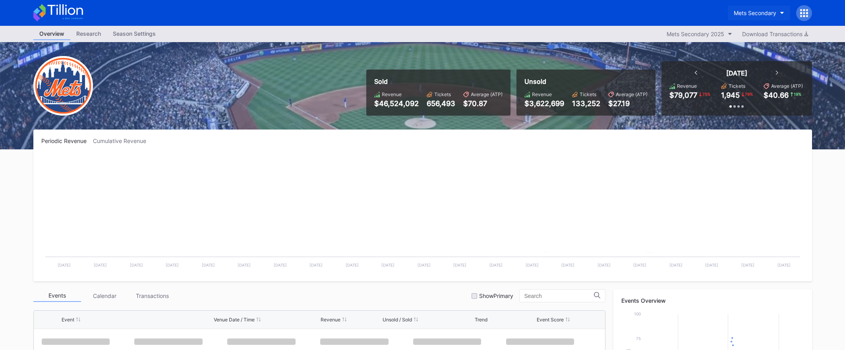
click at [749, 16] on div "Mets Secondary" at bounding box center [755, 13] width 43 height 7
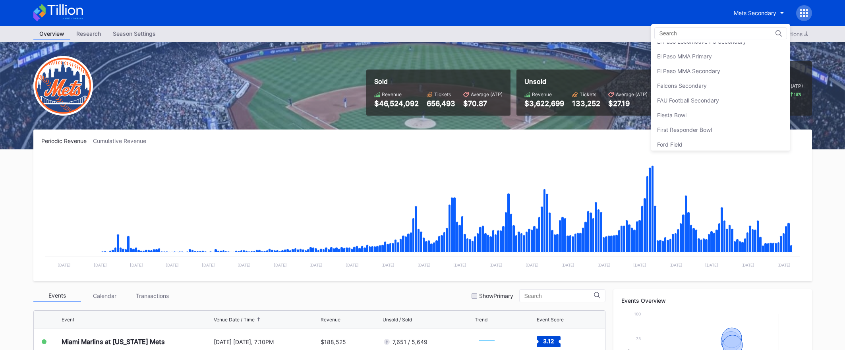
scroll to position [802, 0]
click at [743, 114] on div "Fiesta Bowl" at bounding box center [720, 115] width 139 height 15
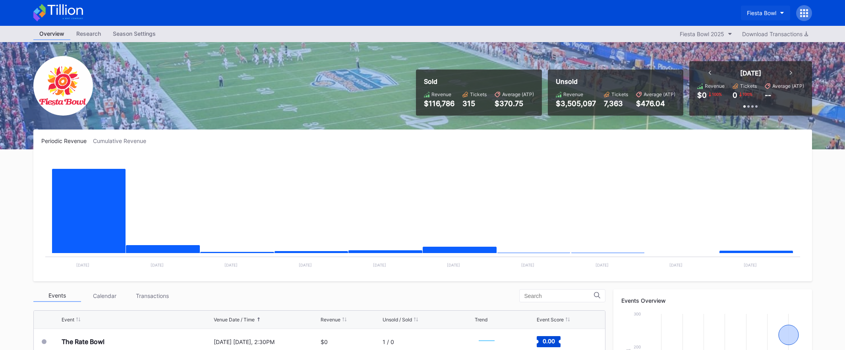
click at [766, 11] on div "Fiesta Bowl" at bounding box center [761, 13] width 29 height 7
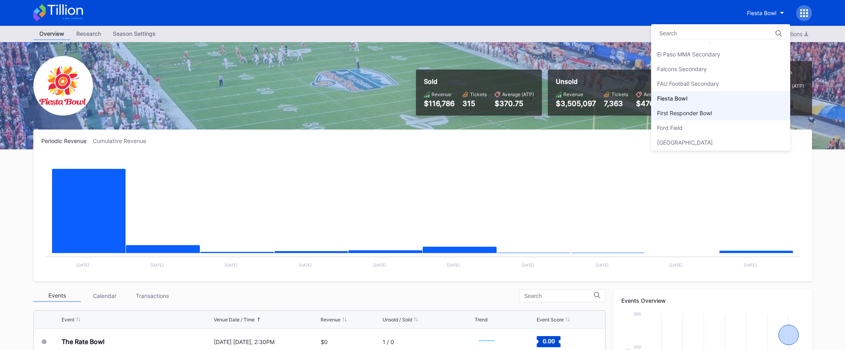
scroll to position [815, 0]
click at [731, 71] on div "Falcons Secondary" at bounding box center [720, 73] width 139 height 15
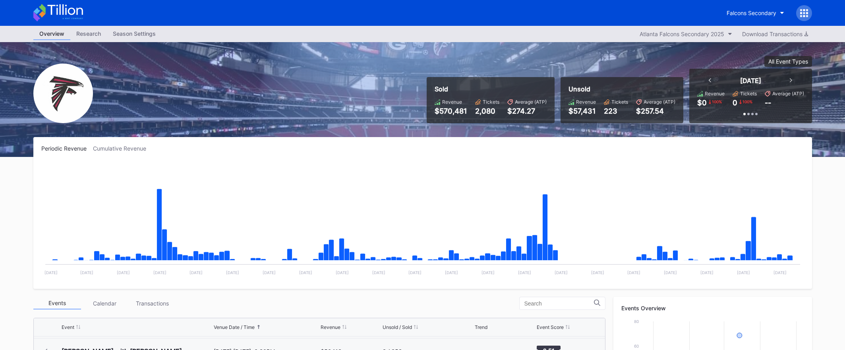
scroll to position [258, 0]
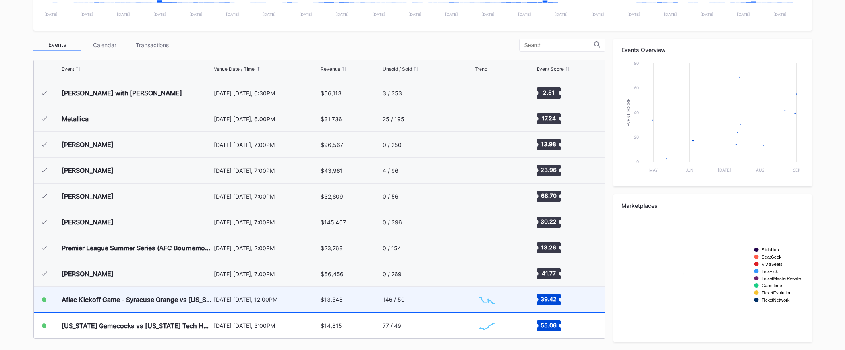
click at [422, 303] on div "146 / 50" at bounding box center [428, 299] width 90 height 25
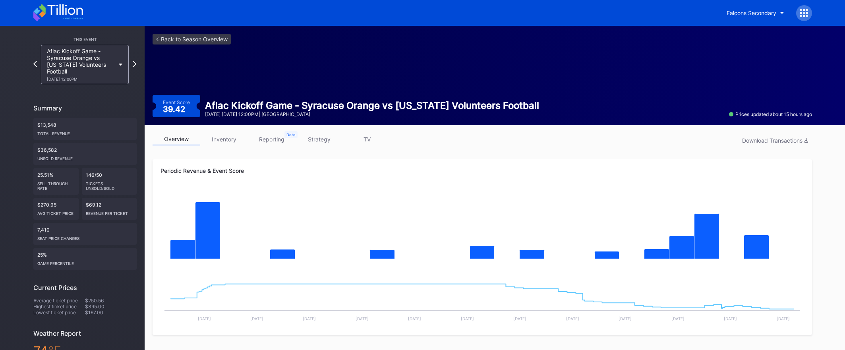
click at [327, 144] on link "strategy" at bounding box center [320, 139] width 48 height 12
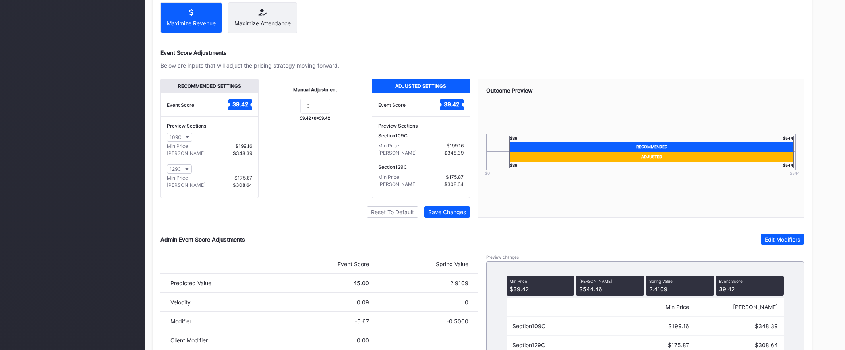
scroll to position [526, 0]
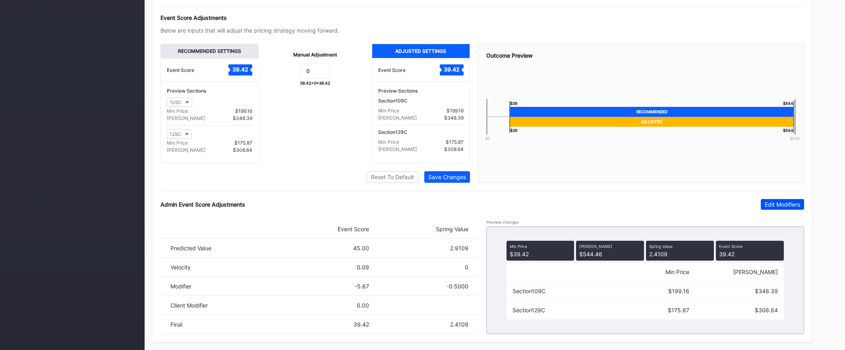
click at [783, 203] on div "Edit Modifiers" at bounding box center [782, 204] width 35 height 7
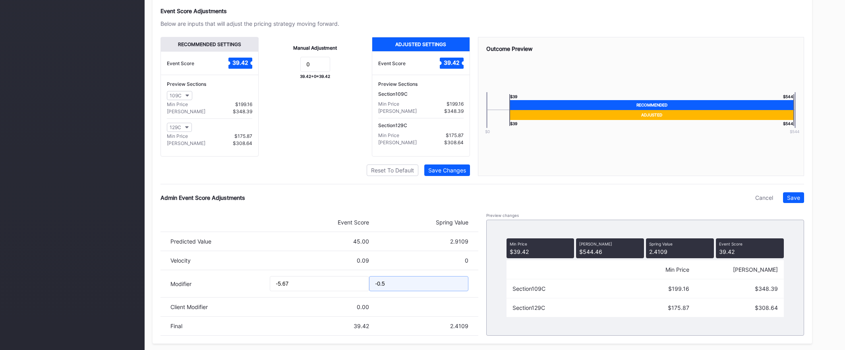
click at [411, 291] on input "-0.5" at bounding box center [418, 283] width 99 height 15
type input "-0.7"
click at [794, 201] on div "Save" at bounding box center [793, 197] width 13 height 7
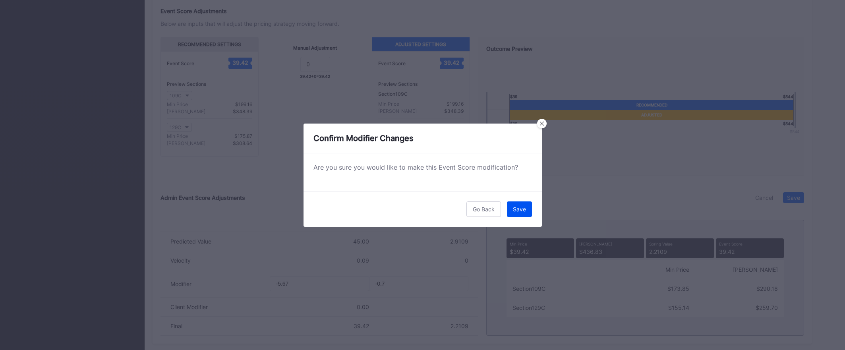
click at [526, 209] on button "Save" at bounding box center [519, 208] width 25 height 15
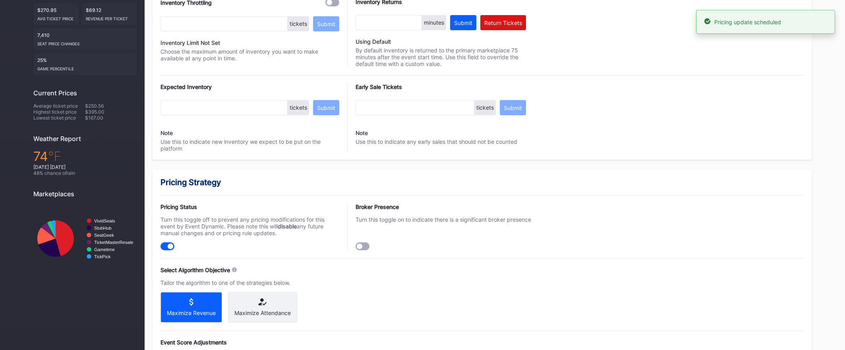
scroll to position [0, 0]
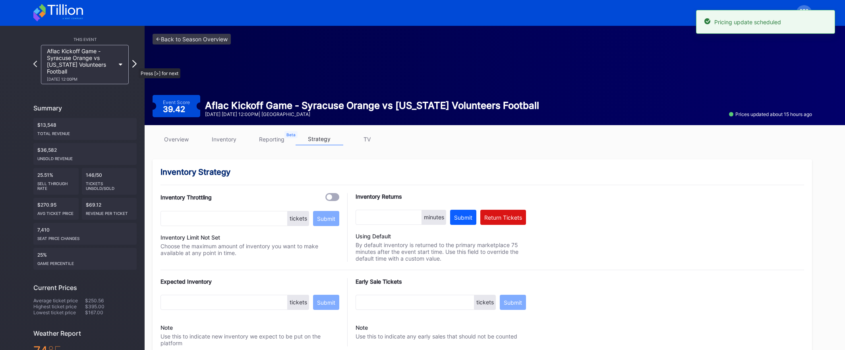
click at [135, 64] on icon at bounding box center [134, 64] width 4 height 8
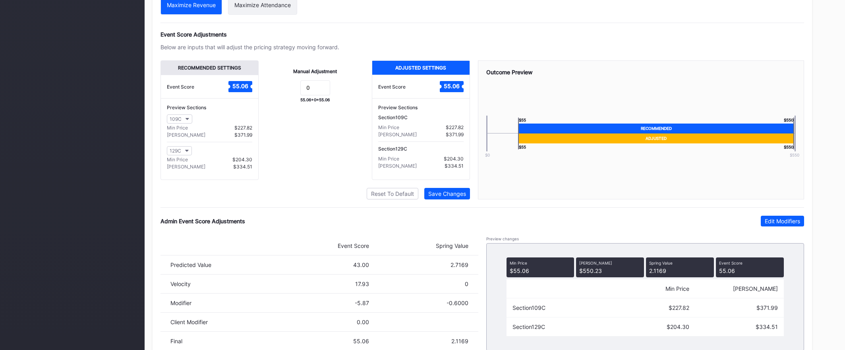
scroll to position [526, 0]
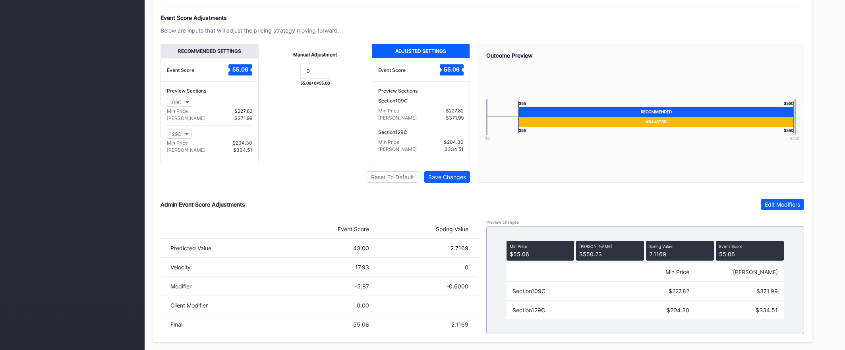
drag, startPoint x: 779, startPoint y: 202, endPoint x: 599, endPoint y: 271, distance: 192.8
click at [779, 203] on div "Edit Modifiers" at bounding box center [782, 204] width 35 height 7
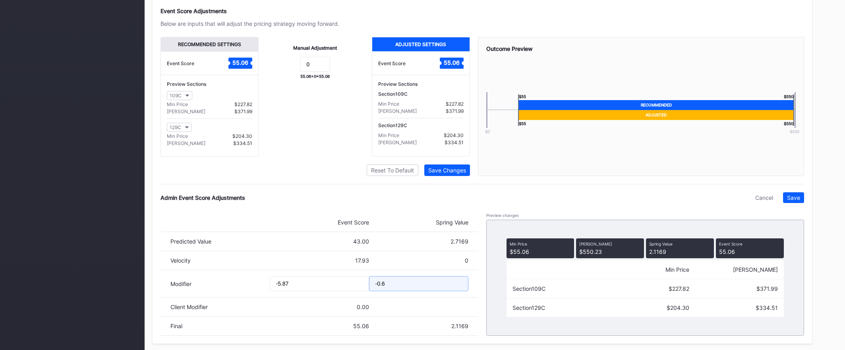
click at [445, 290] on input "-0.6" at bounding box center [418, 283] width 99 height 15
type input "-0.8"
click at [802, 203] on button "Save" at bounding box center [793, 197] width 21 height 11
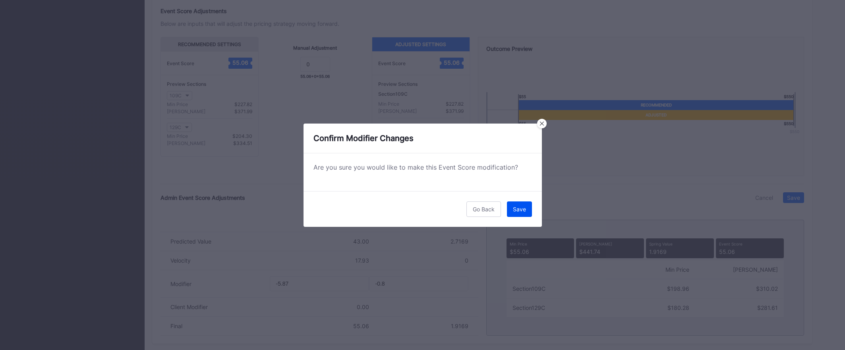
click at [527, 213] on button "Save" at bounding box center [519, 208] width 25 height 15
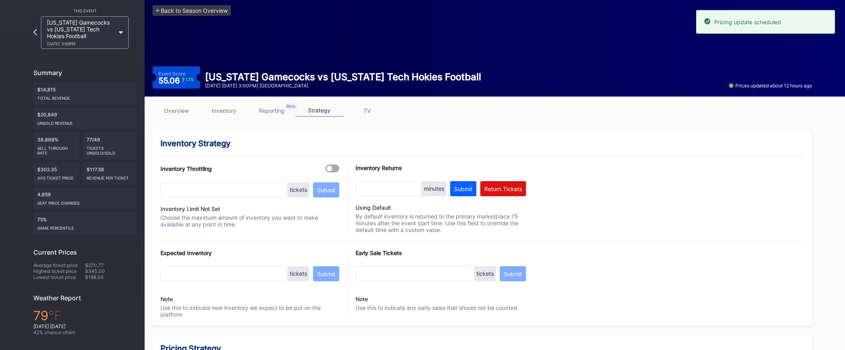
scroll to position [0, 0]
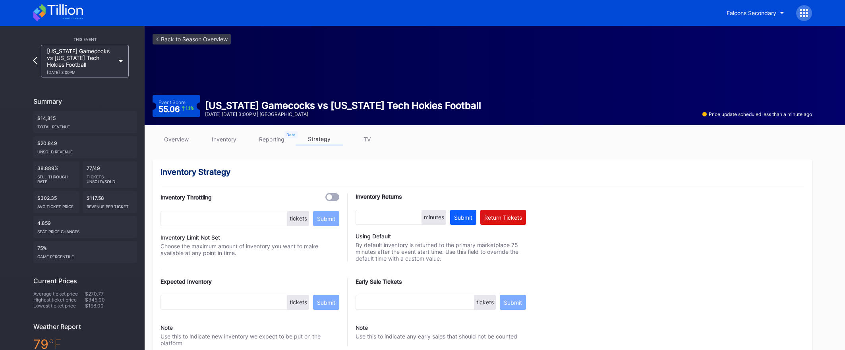
click at [33, 60] on icon at bounding box center [35, 61] width 4 height 8
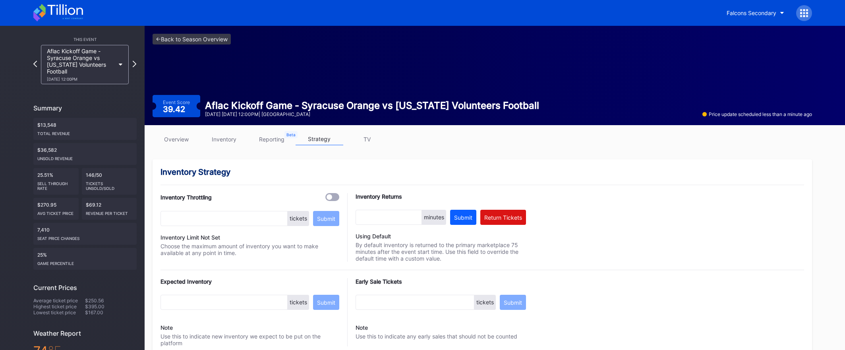
click at [185, 141] on link "overview" at bounding box center [177, 139] width 48 height 12
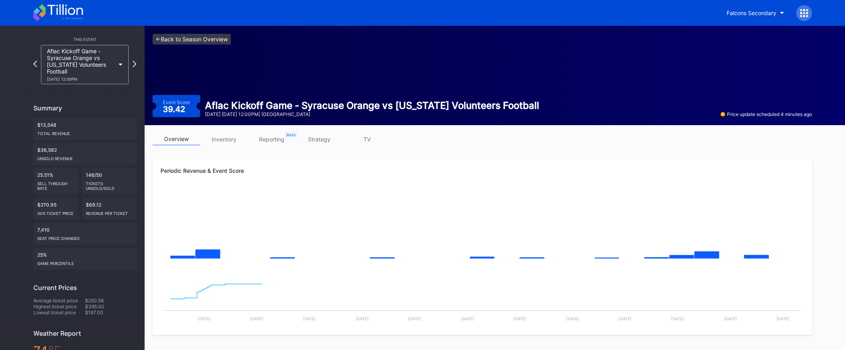
click at [206, 38] on link "<- Back to Season Overview" at bounding box center [192, 39] width 78 height 11
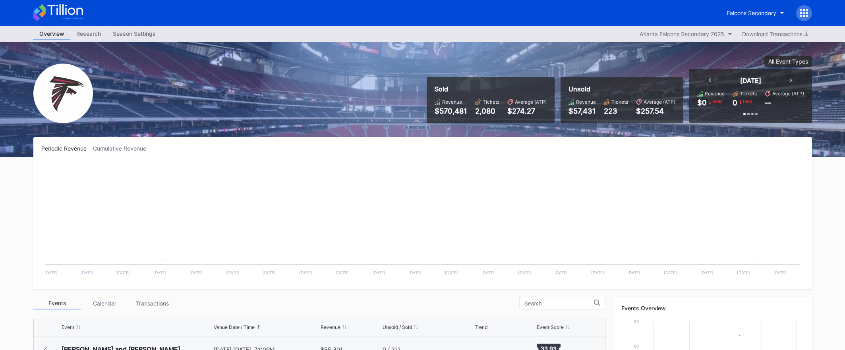
scroll to position [24, 0]
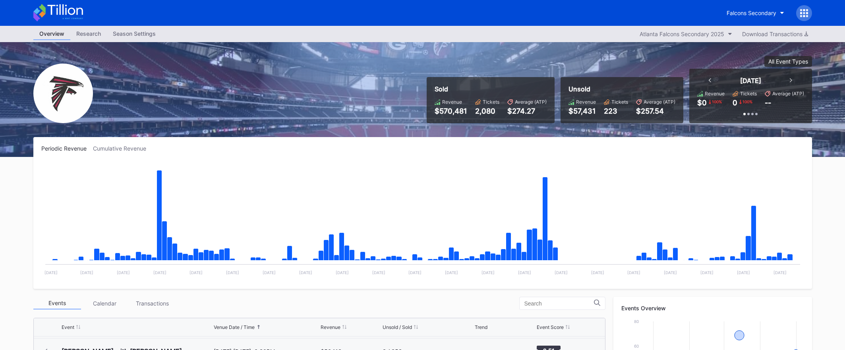
click at [71, 14] on icon at bounding box center [58, 12] width 50 height 17
click at [754, 15] on div "Falcons Secondary" at bounding box center [752, 13] width 50 height 7
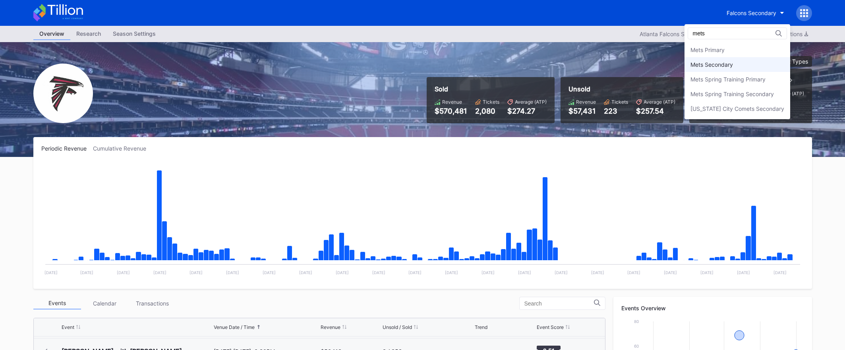
type input "mets"
click at [723, 69] on div "Mets Secondary" at bounding box center [738, 64] width 106 height 15
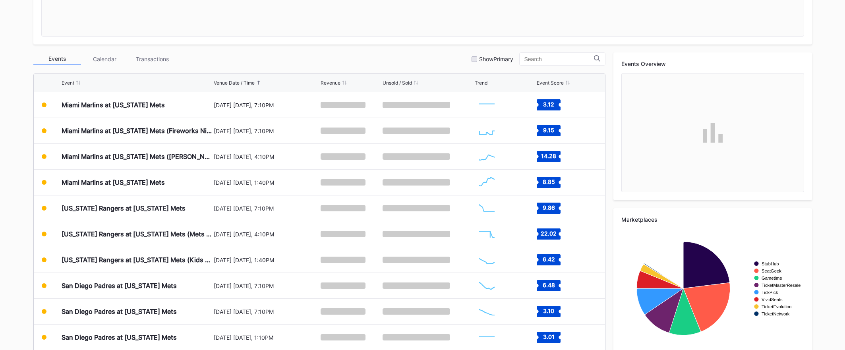
scroll to position [251, 0]
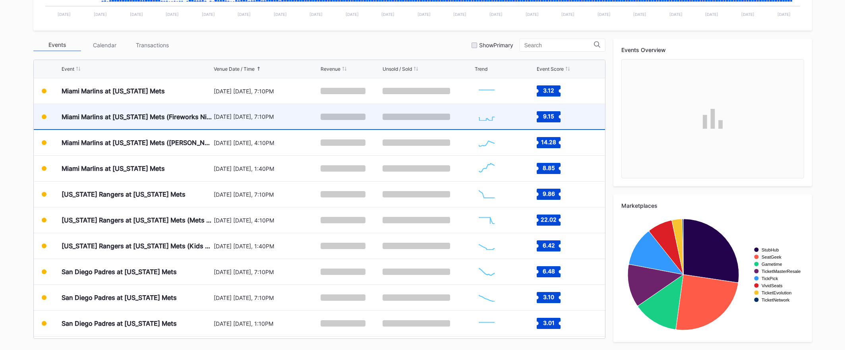
click at [294, 127] on div "[DATE] [DATE], 7:10PM" at bounding box center [266, 116] width 105 height 25
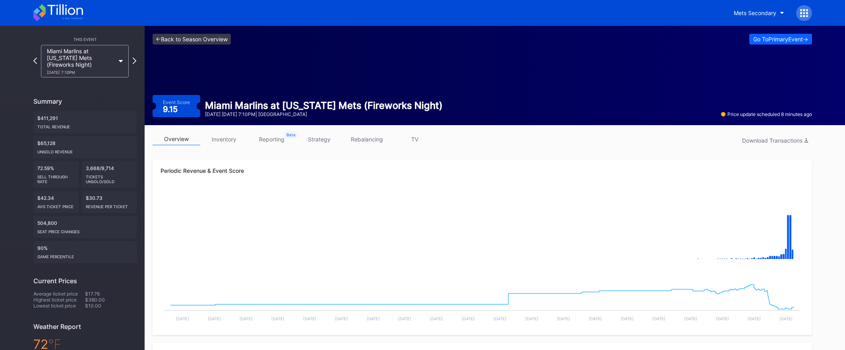
click at [227, 41] on link "<- Back to Season Overview" at bounding box center [192, 39] width 78 height 11
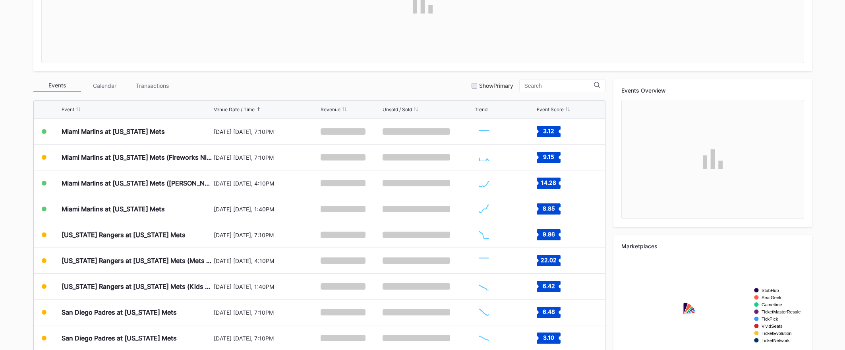
scroll to position [213, 0]
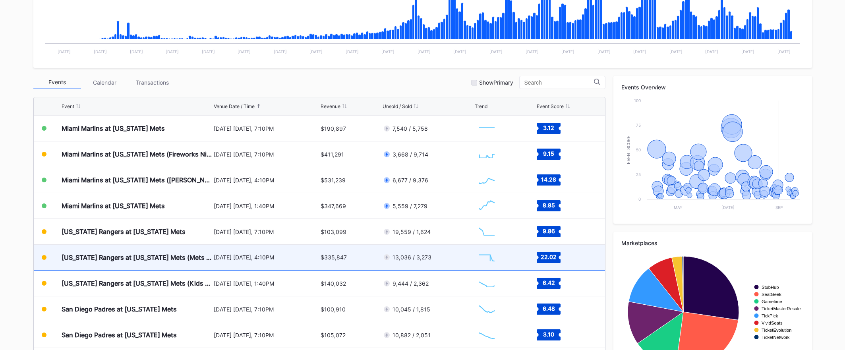
click at [299, 255] on div "[DATE] [DATE], 4:10PM" at bounding box center [266, 257] width 105 height 7
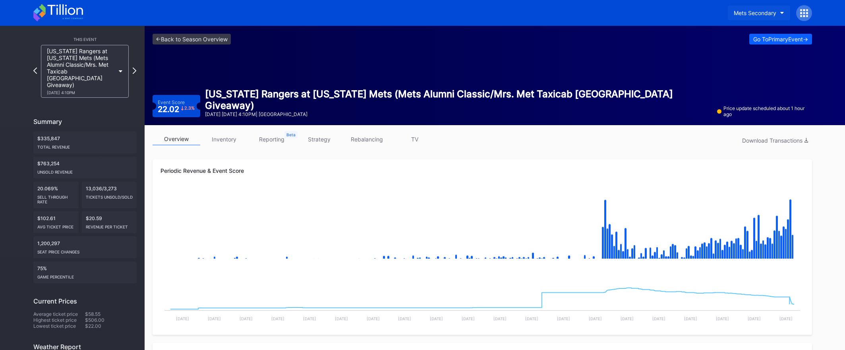
click at [755, 10] on div "Mets Secondary" at bounding box center [755, 13] width 43 height 7
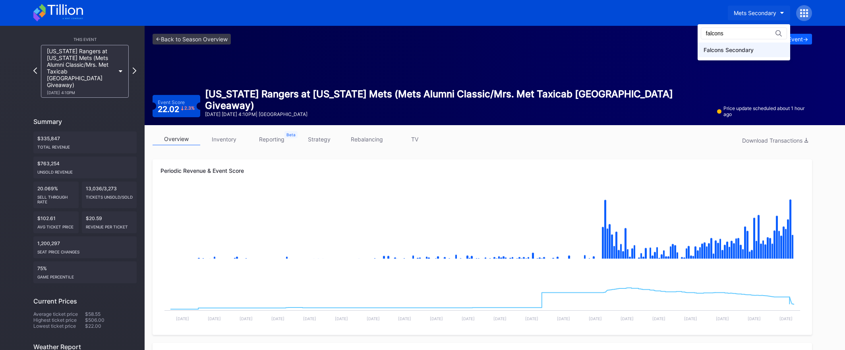
type input "falcons"
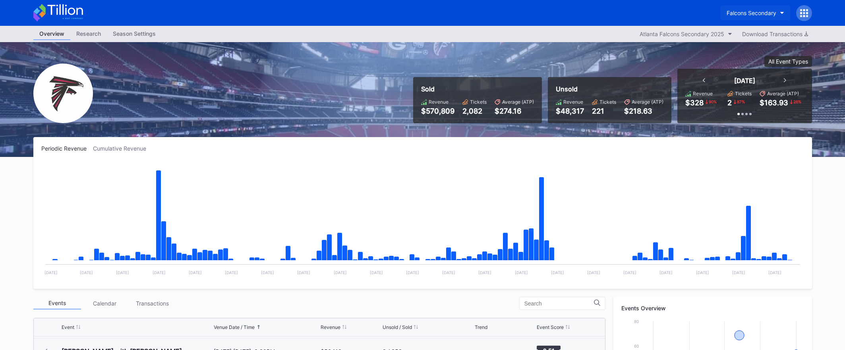
click at [742, 11] on div "Falcons Secondary" at bounding box center [752, 13] width 50 height 7
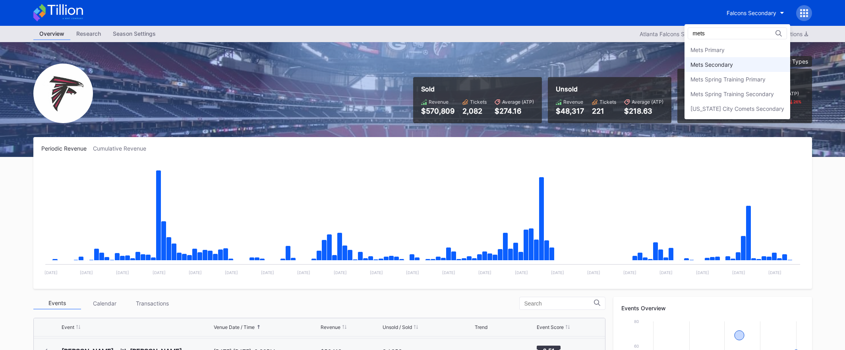
type input "mets"
click at [740, 67] on div "Mets Secondary" at bounding box center [738, 64] width 106 height 15
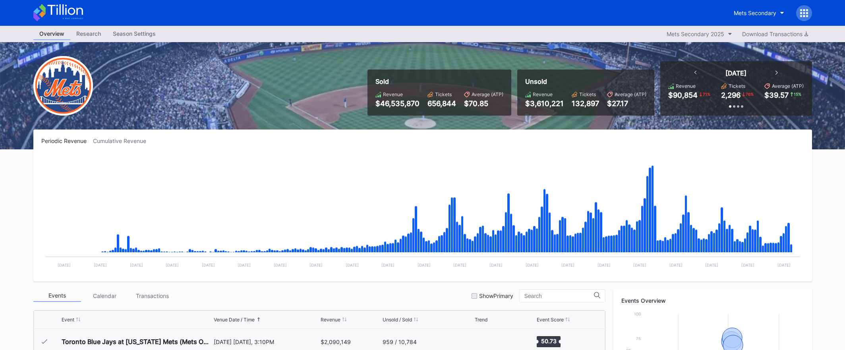
scroll to position [1731, 0]
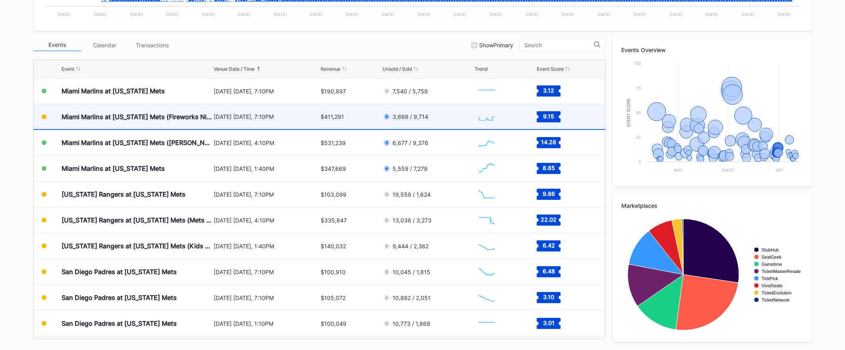
click at [325, 122] on div "$411,291" at bounding box center [351, 116] width 60 height 25
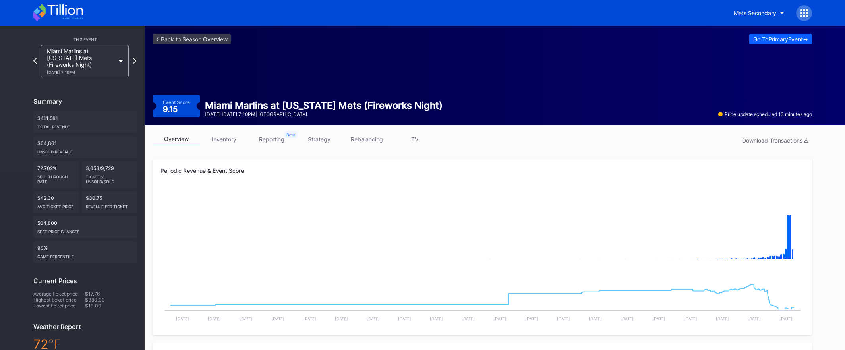
click at [76, 18] on icon at bounding box center [72, 18] width 21 height 1
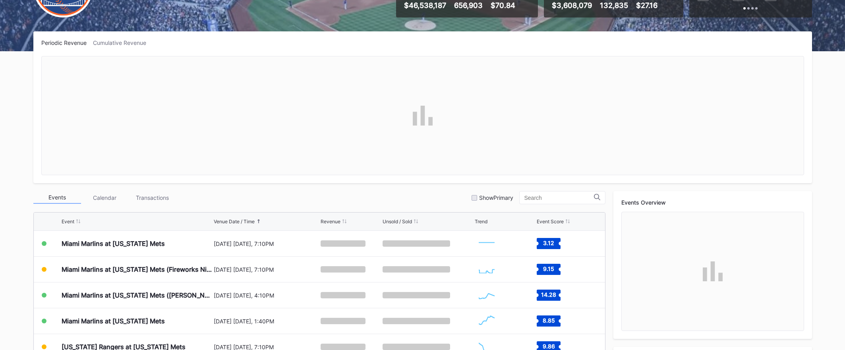
scroll to position [251, 0]
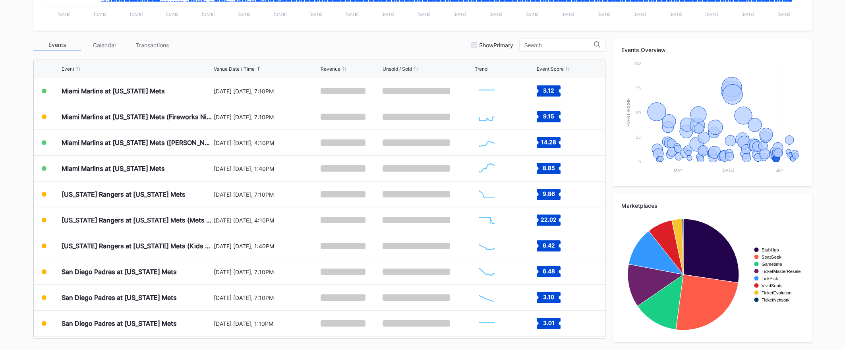
click at [262, 49] on div "Events Calendar Transactions Show Primary" at bounding box center [319, 45] width 572 height 13
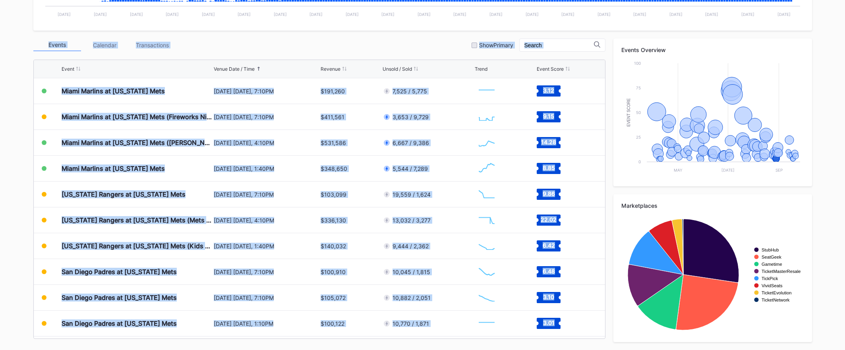
drag, startPoint x: 19, startPoint y: 37, endPoint x: 615, endPoint y: 50, distance: 596.6
click at [615, 50] on div "Overview Research Season Settings Mets Secondary 2025 Download Transactions Sol…" at bounding box center [422, 62] width 845 height 575
click at [395, 43] on div "Events Calendar Transactions Show Primary" at bounding box center [319, 45] width 572 height 13
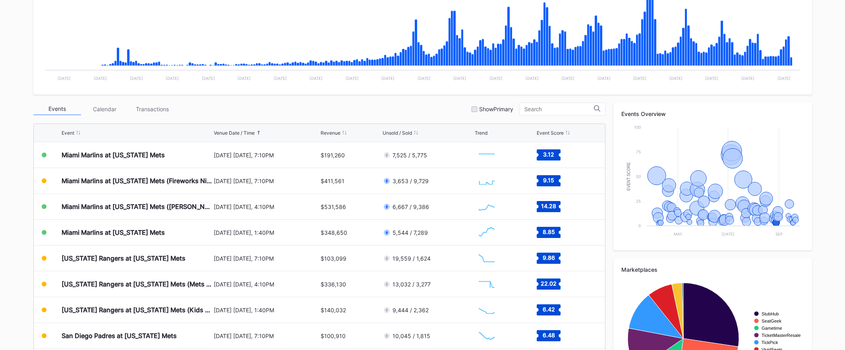
scroll to position [188, 0]
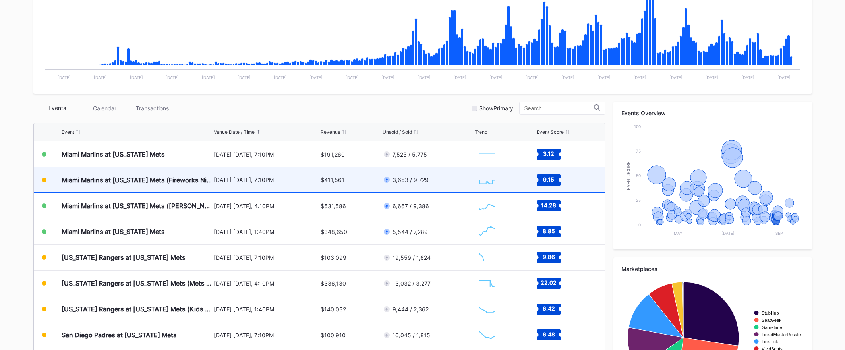
click at [461, 183] on div "3,653 / 9,729" at bounding box center [428, 179] width 90 height 25
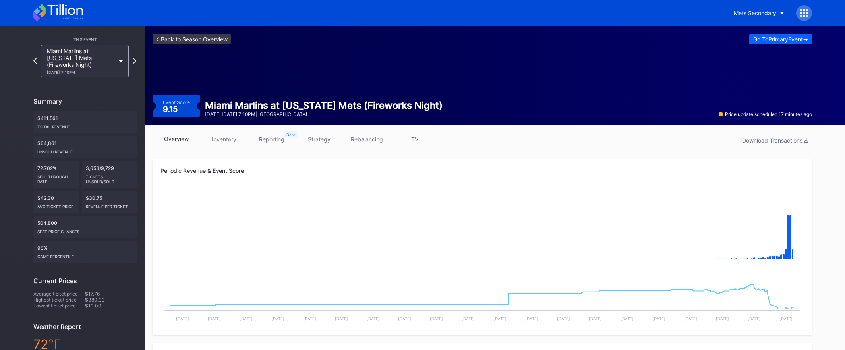
click at [216, 37] on link "<- Back to Season Overview" at bounding box center [192, 39] width 78 height 11
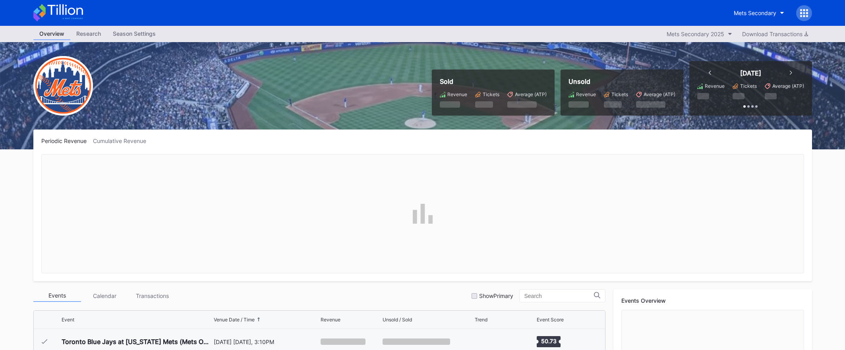
scroll to position [1731, 0]
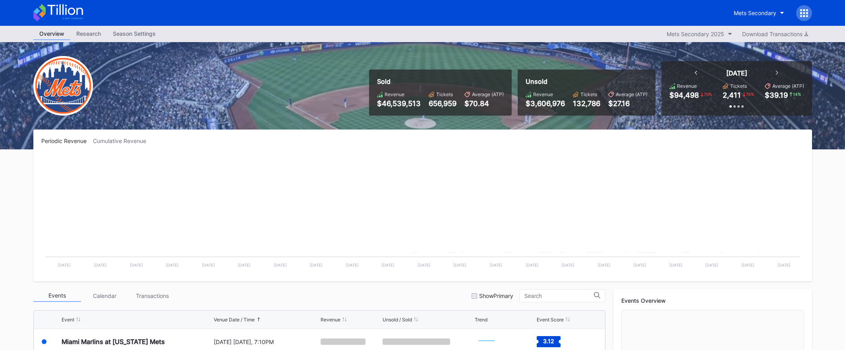
click at [149, 4] on div "Mets Secondary" at bounding box center [422, 13] width 795 height 26
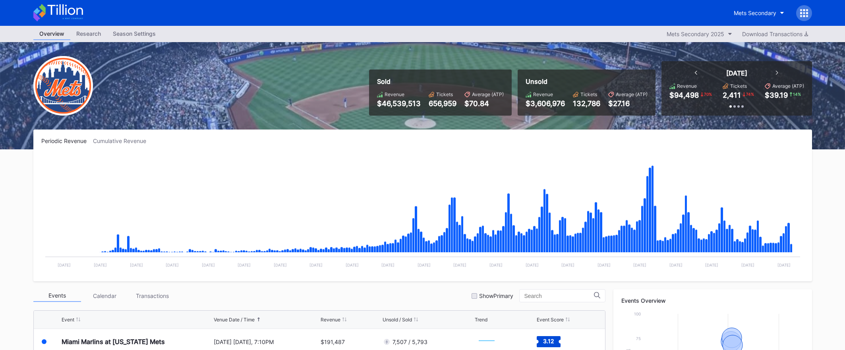
click at [82, 17] on icon at bounding box center [58, 12] width 50 height 17
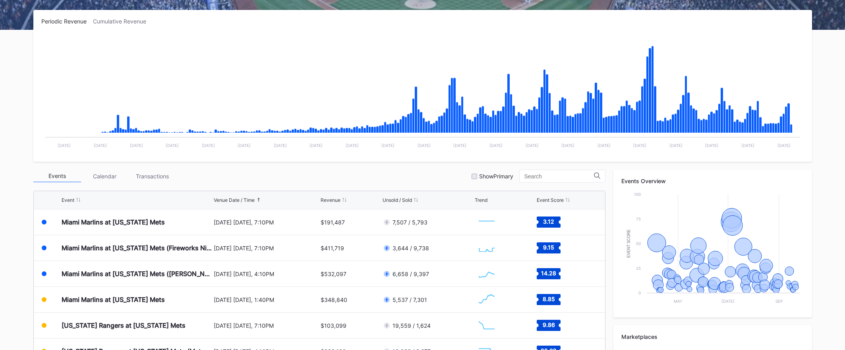
scroll to position [121, 0]
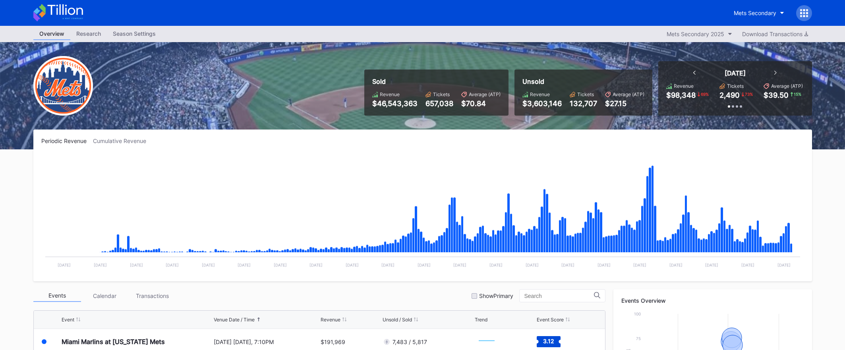
click at [70, 9] on icon at bounding box center [64, 9] width 35 height 11
click at [73, 16] on icon at bounding box center [58, 12] width 50 height 17
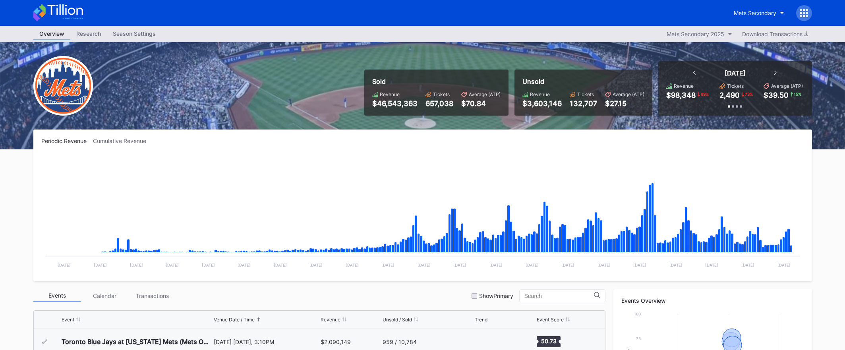
scroll to position [1731, 0]
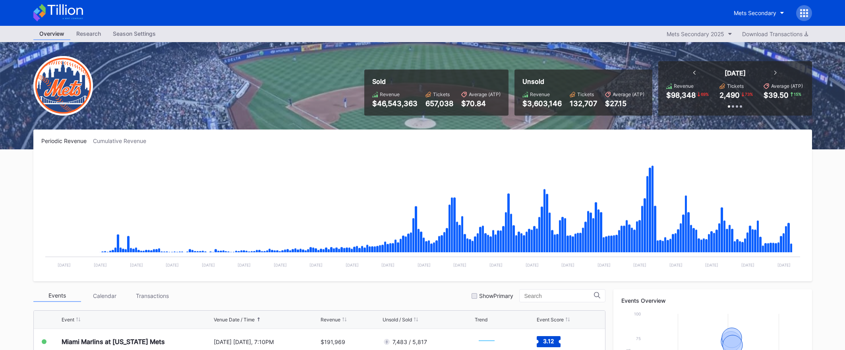
click at [64, 16] on icon at bounding box center [58, 12] width 50 height 17
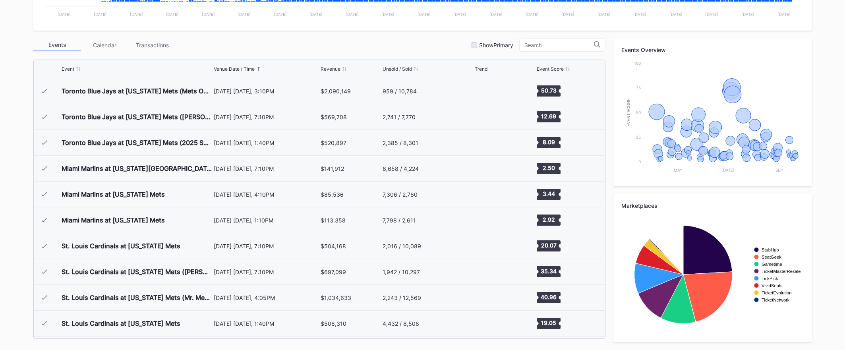
scroll to position [1731, 0]
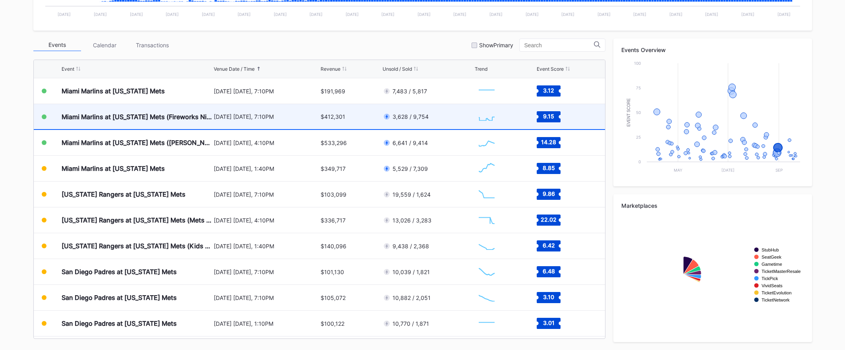
click at [324, 126] on div "$412,301" at bounding box center [351, 116] width 60 height 25
